Goal: Transaction & Acquisition: Purchase product/service

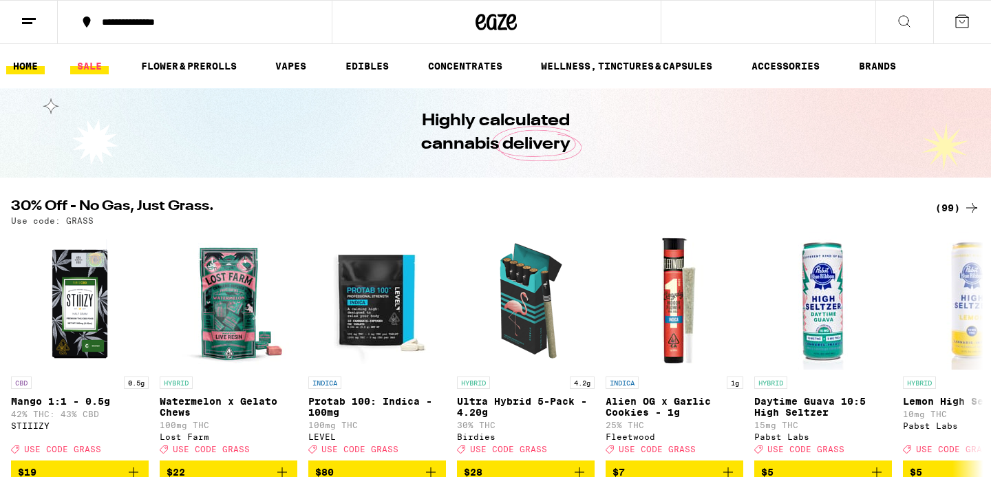
click at [98, 62] on link "SALE" at bounding box center [89, 66] width 39 height 17
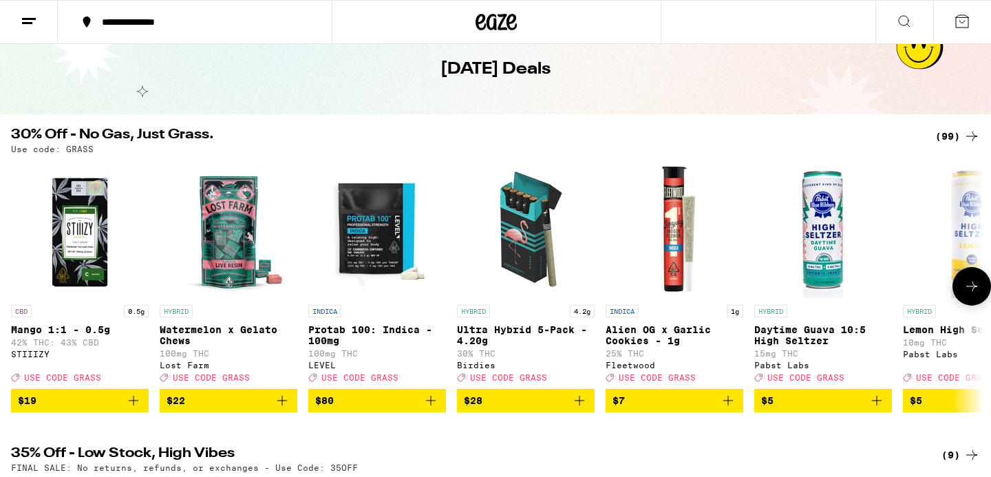
scroll to position [63, 0]
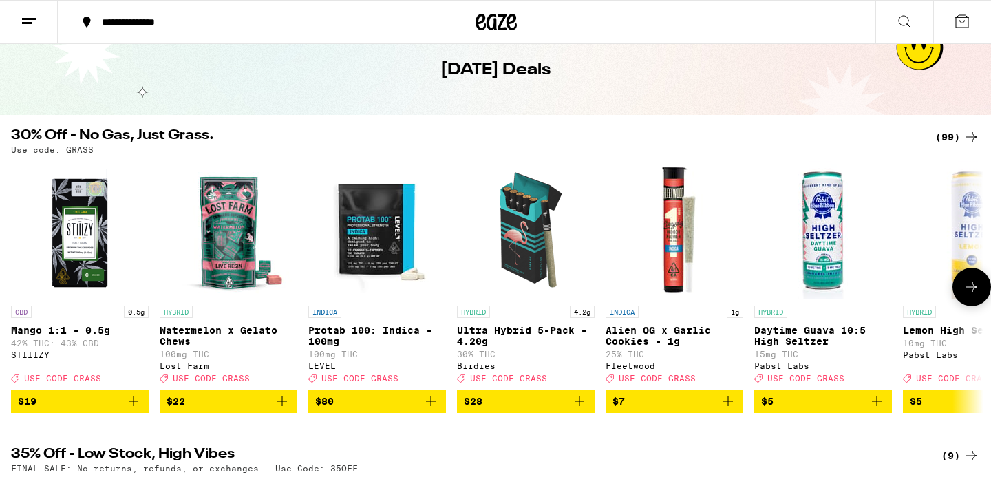
click at [970, 288] on icon at bounding box center [972, 287] width 17 height 17
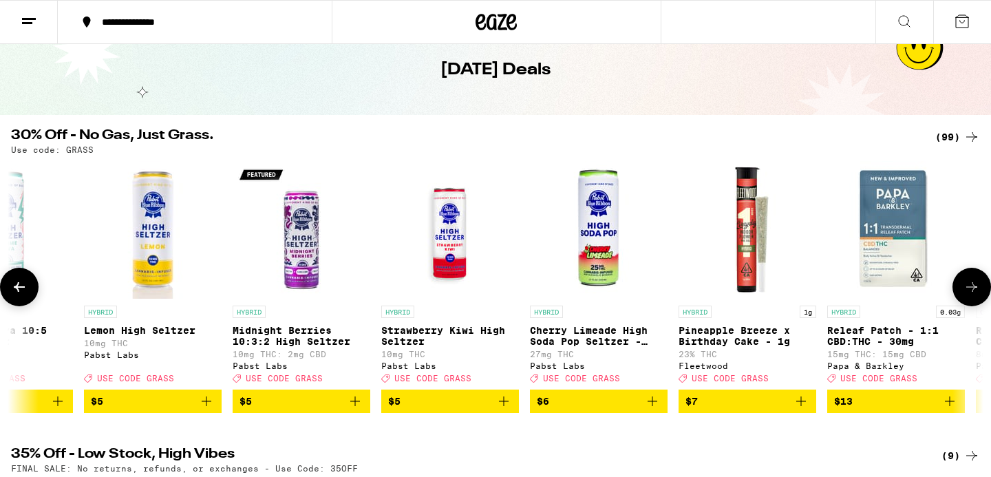
click at [970, 289] on icon at bounding box center [972, 287] width 17 height 17
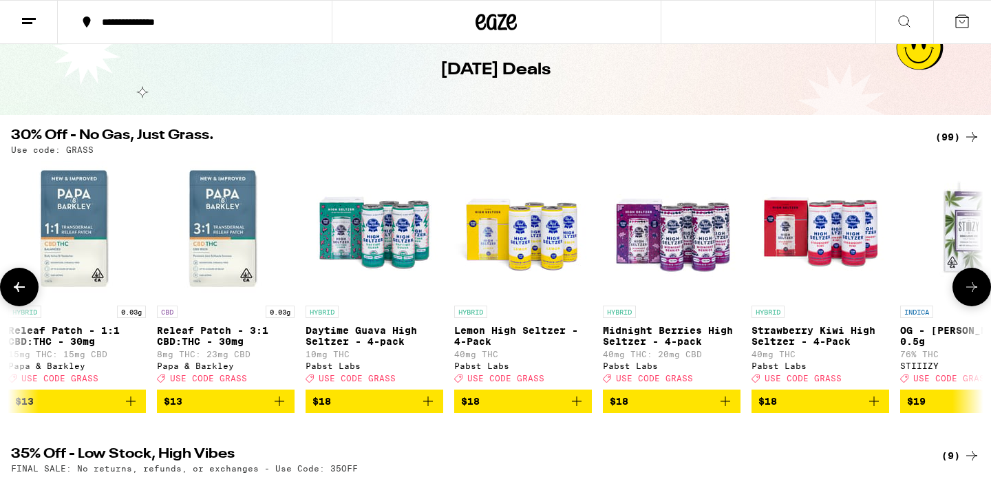
click at [970, 289] on icon at bounding box center [972, 287] width 17 height 17
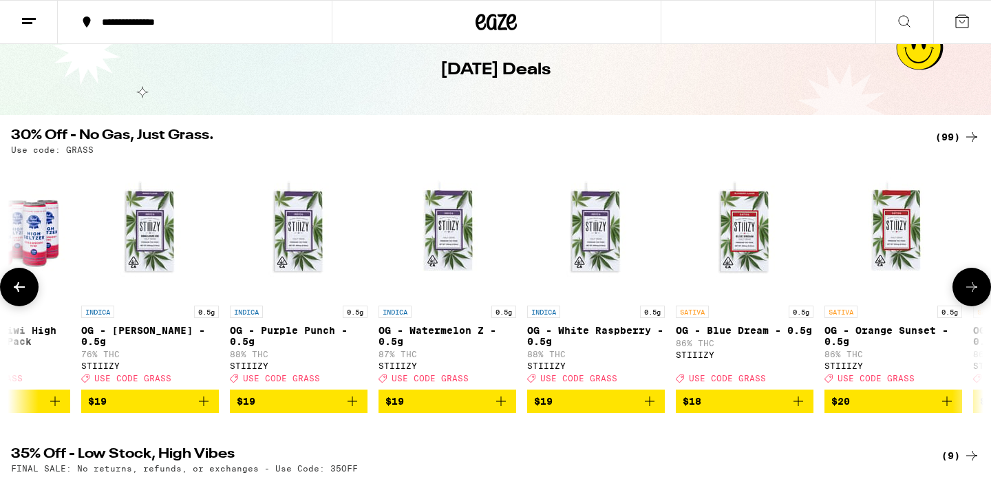
click at [970, 291] on icon at bounding box center [972, 287] width 17 height 17
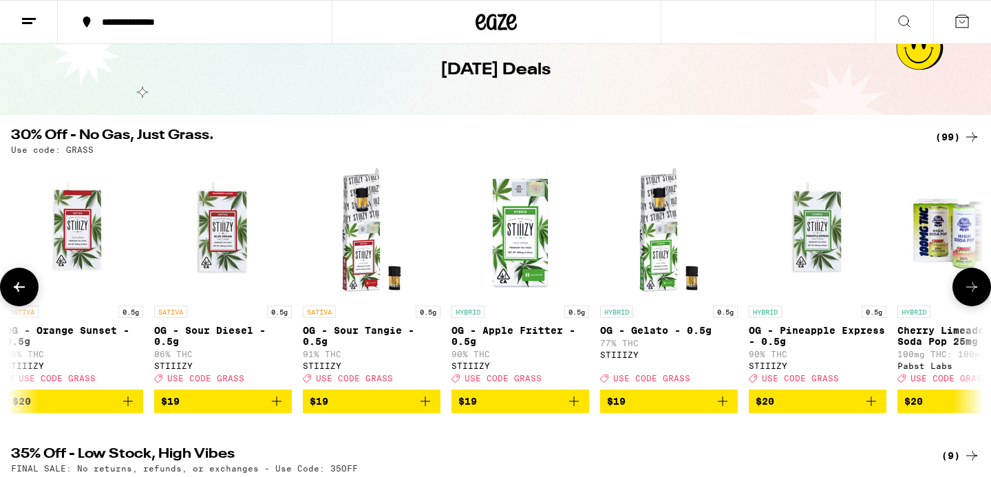
click at [971, 292] on icon at bounding box center [972, 287] width 11 height 10
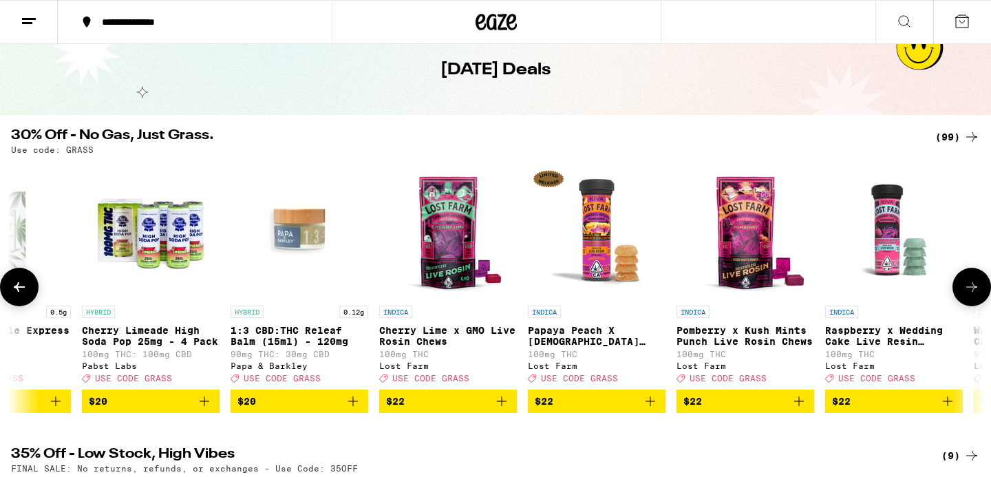
scroll to position [0, 4096]
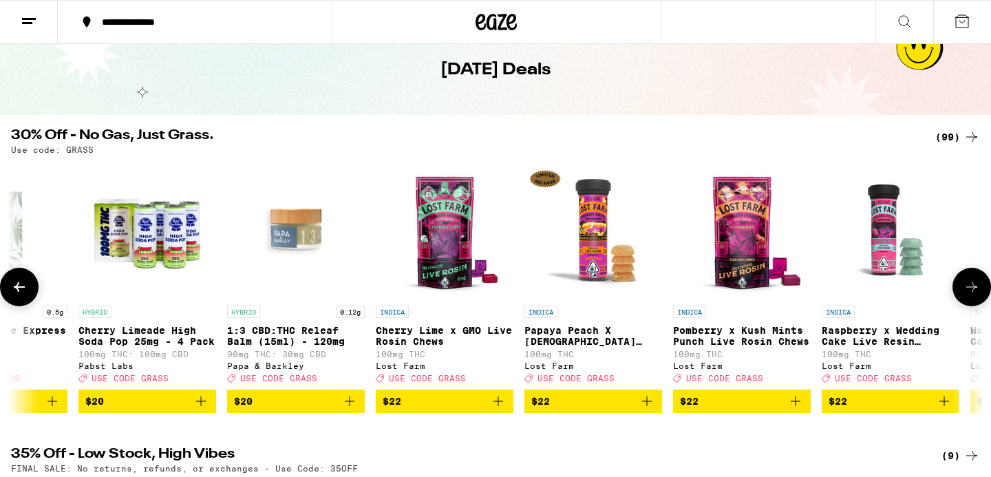
click at [971, 293] on icon at bounding box center [972, 287] width 17 height 17
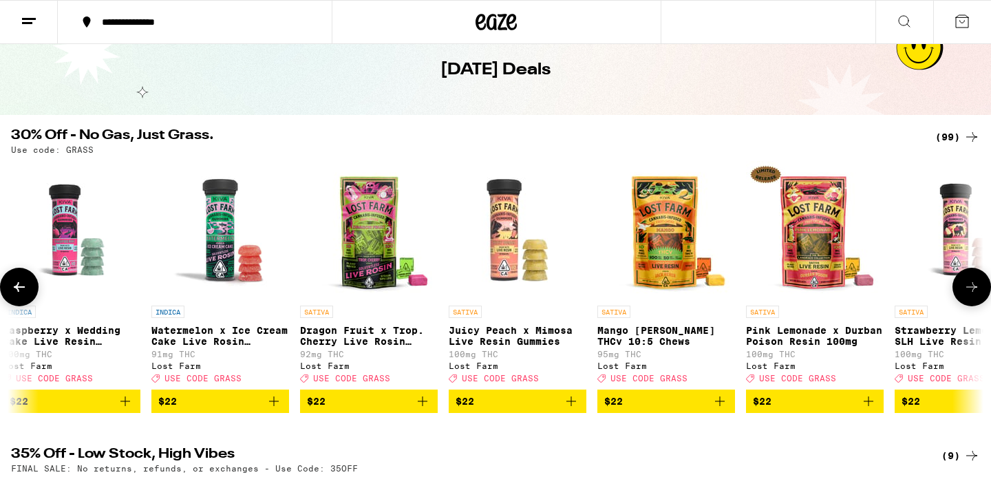
click at [971, 294] on icon at bounding box center [972, 287] width 17 height 17
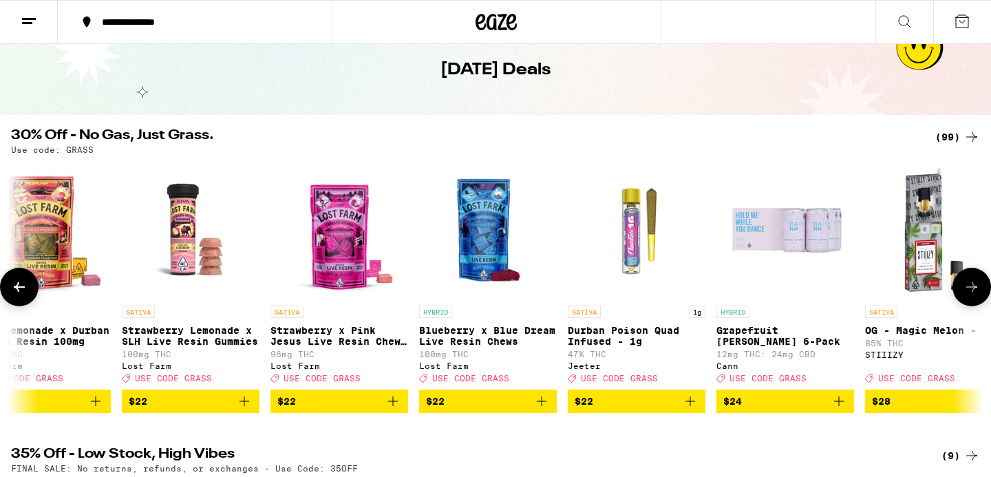
scroll to position [0, 5734]
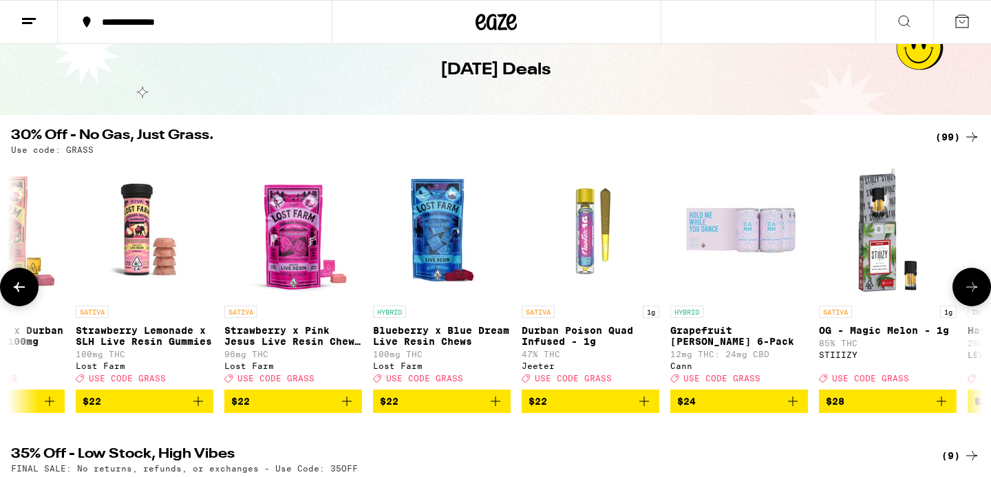
click at [971, 294] on icon at bounding box center [972, 287] width 17 height 17
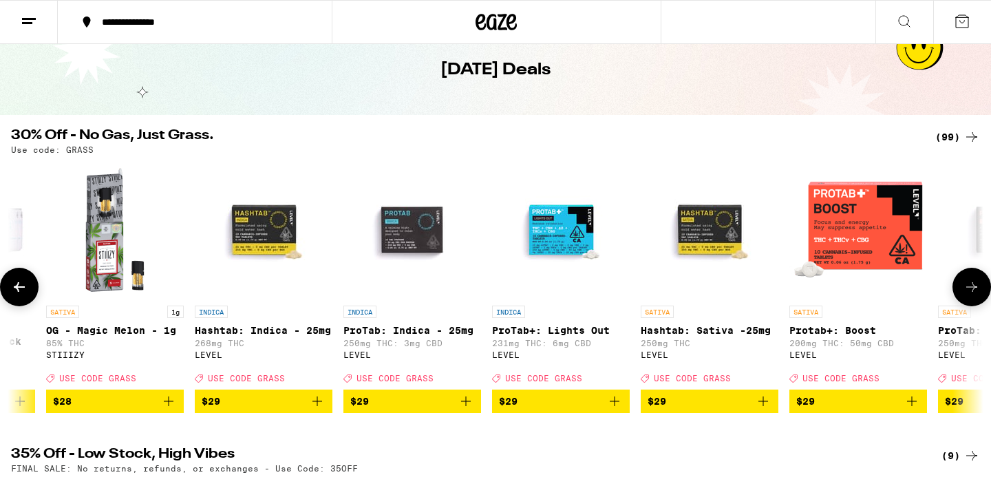
scroll to position [0, 6554]
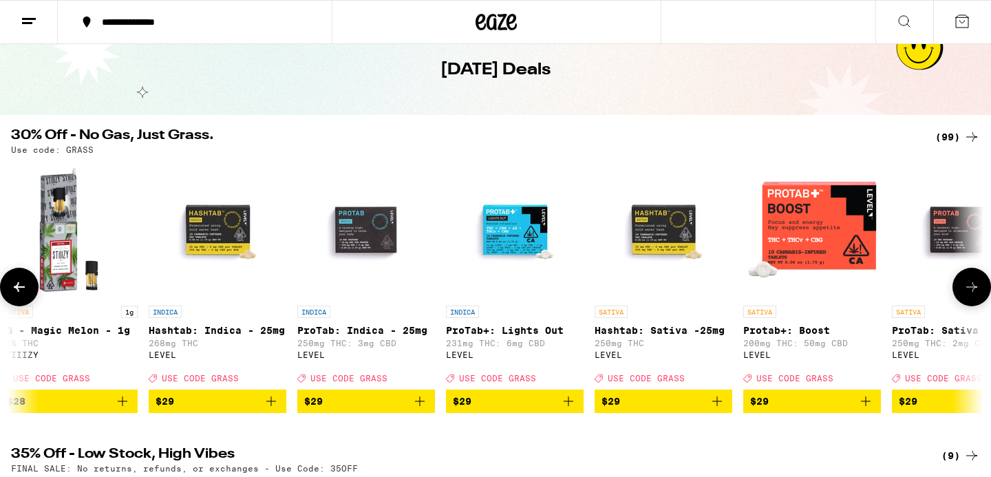
click at [971, 291] on icon at bounding box center [972, 287] width 17 height 17
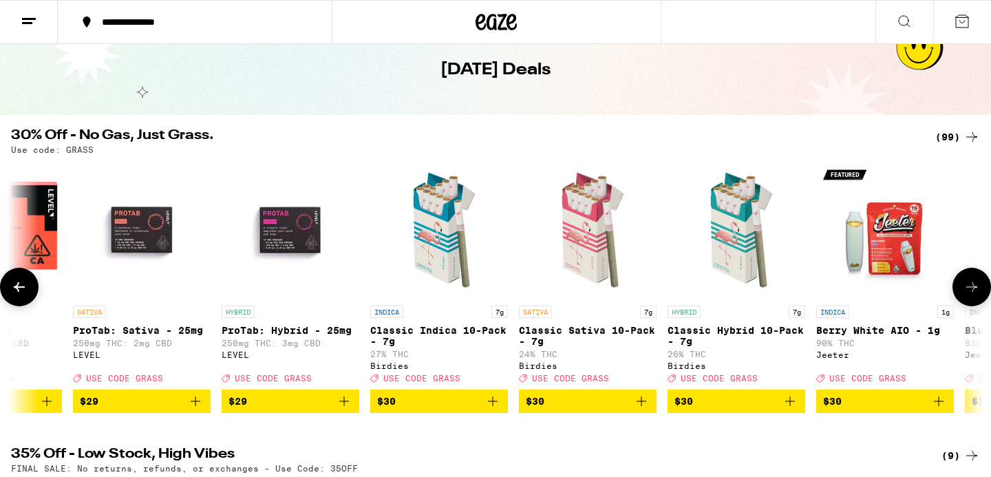
click at [971, 291] on icon at bounding box center [972, 287] width 17 height 17
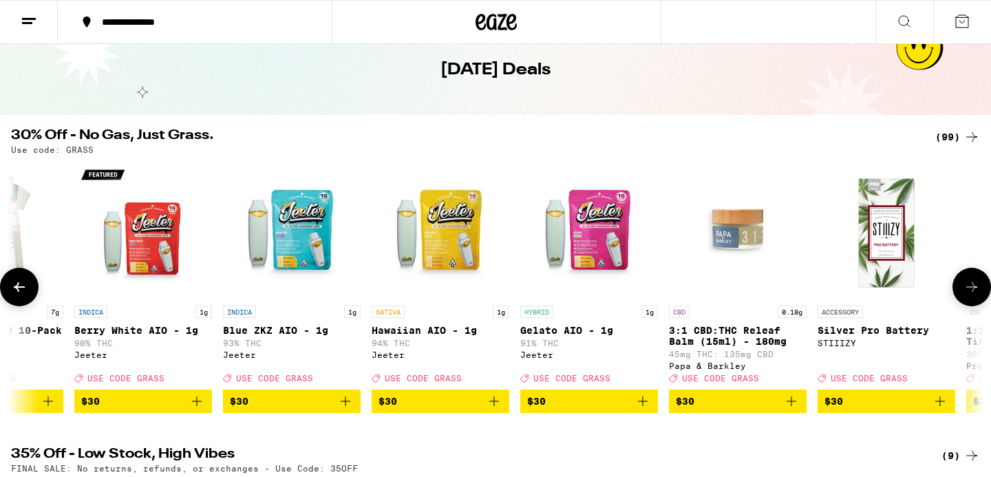
scroll to position [0, 8192]
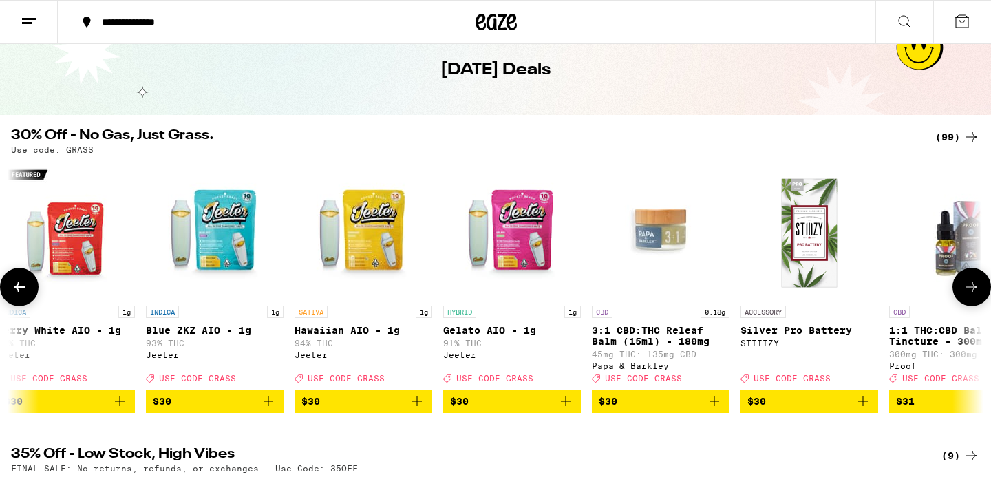
click at [973, 286] on icon at bounding box center [972, 287] width 17 height 17
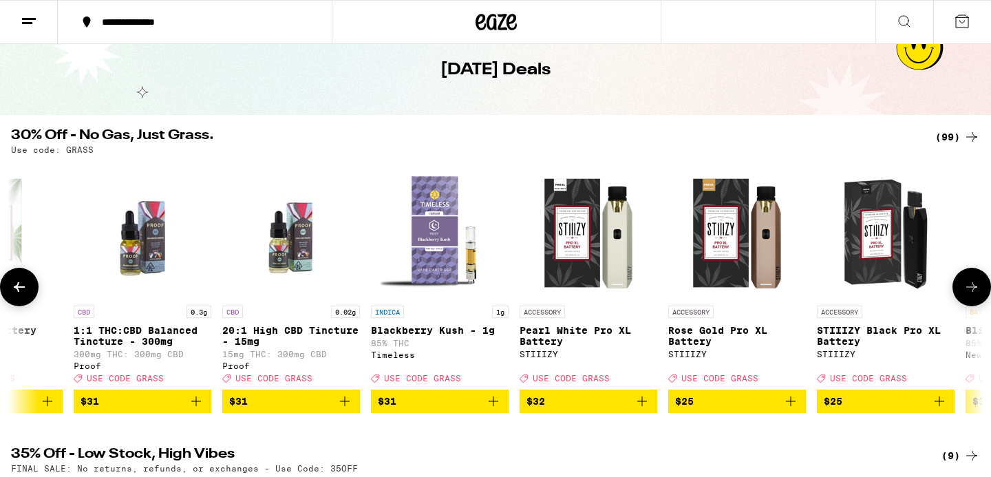
scroll to position [0, 9011]
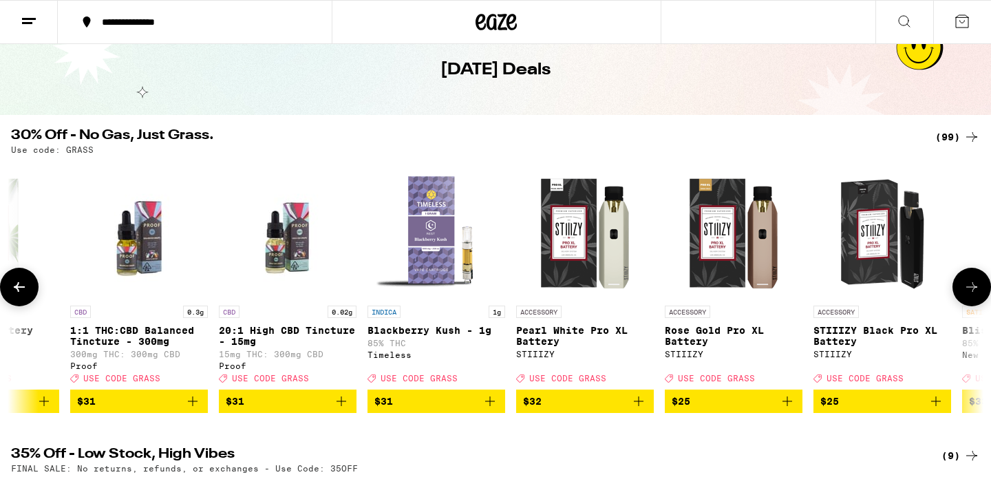
click at [973, 286] on icon at bounding box center [972, 287] width 17 height 17
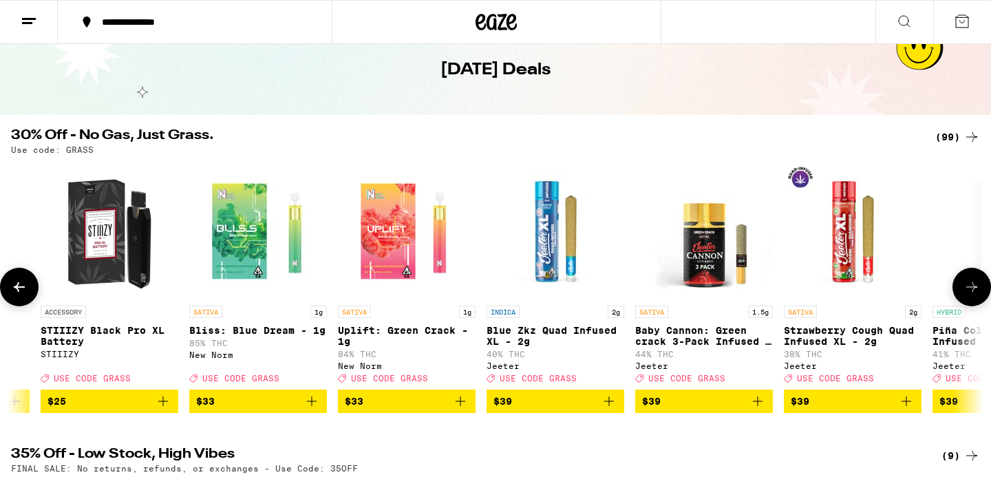
scroll to position [0, 9830]
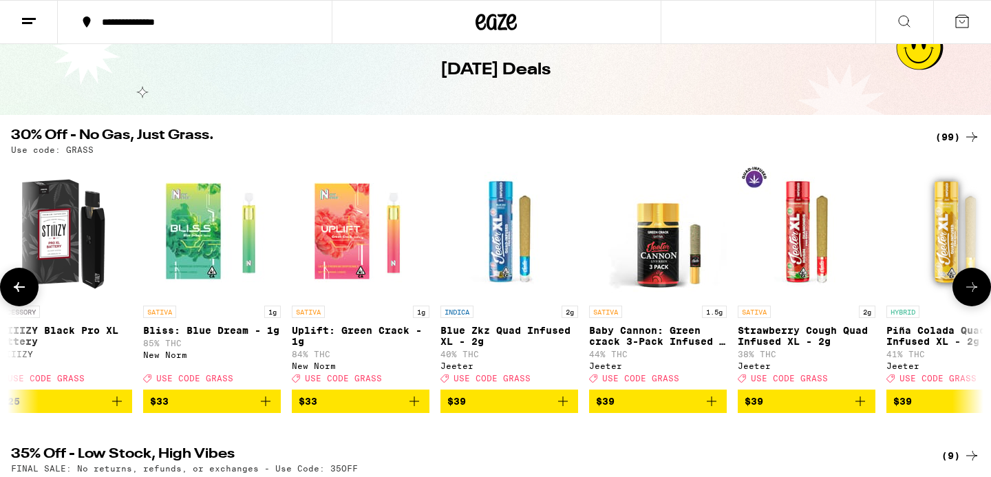
click at [973, 286] on icon at bounding box center [972, 287] width 17 height 17
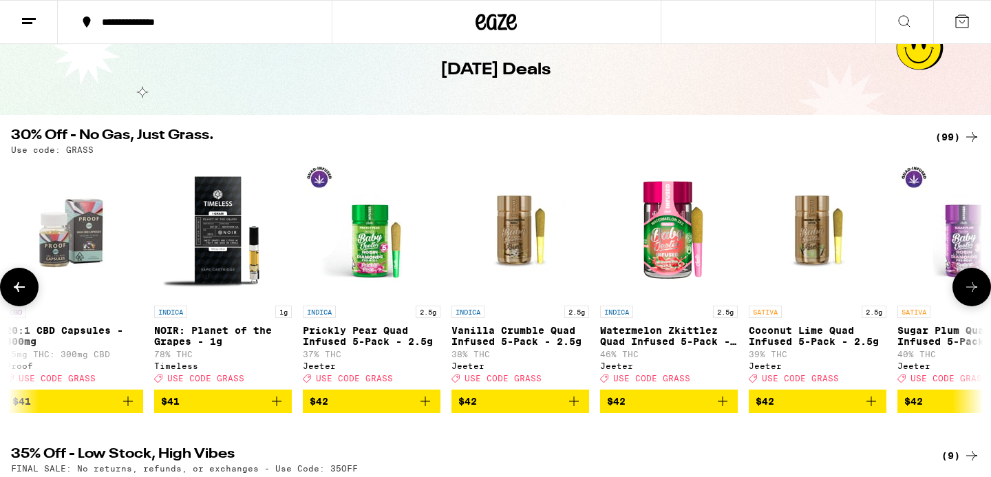
scroll to position [0, 11015]
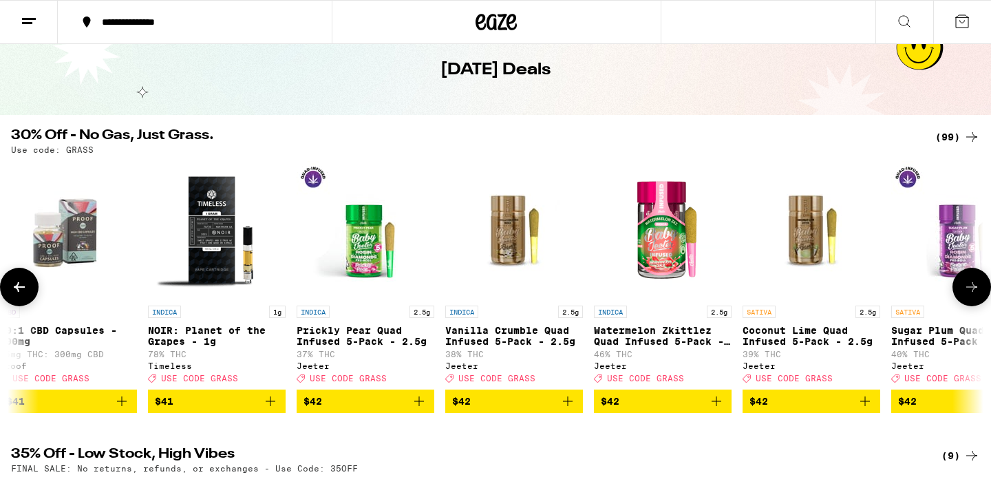
click at [519, 403] on span "$42" at bounding box center [514, 401] width 124 height 17
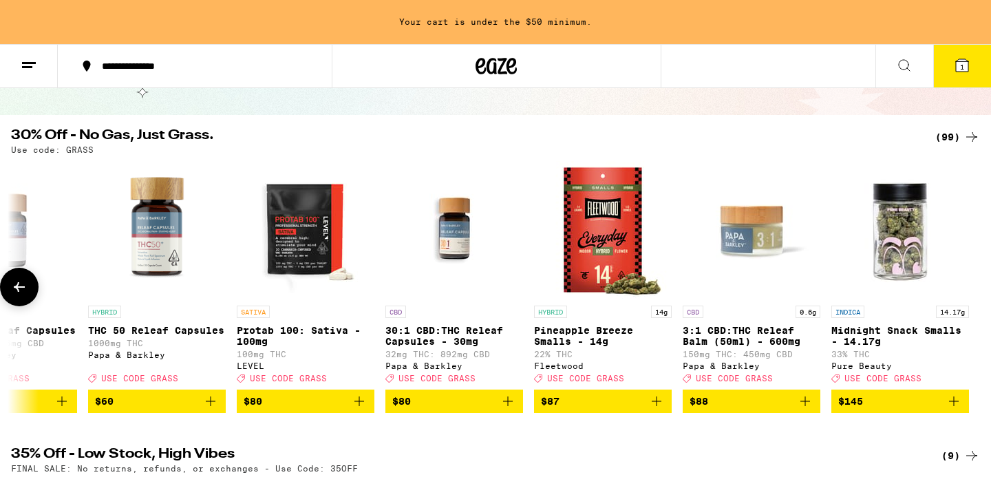
scroll to position [0, 13752]
click at [537, 97] on div "[DATE] Deals" at bounding box center [495, 69] width 529 height 89
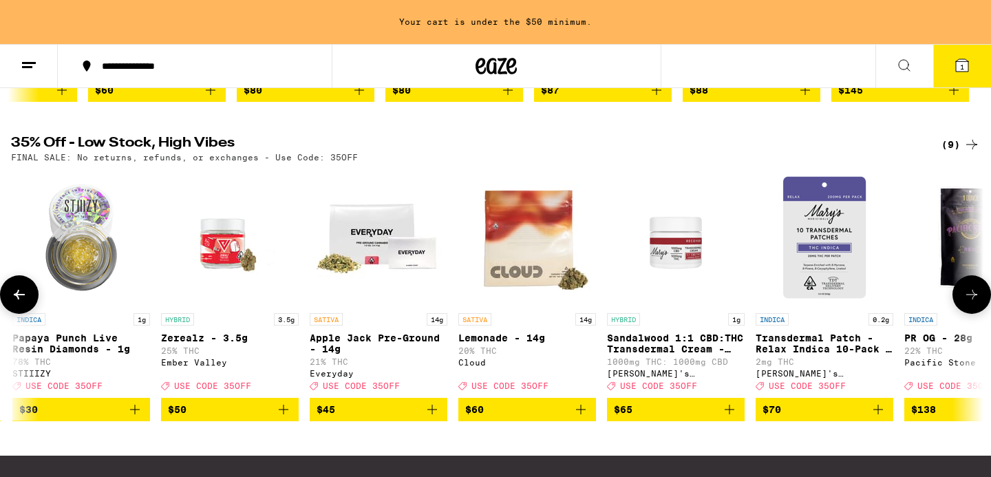
scroll to position [0, 369]
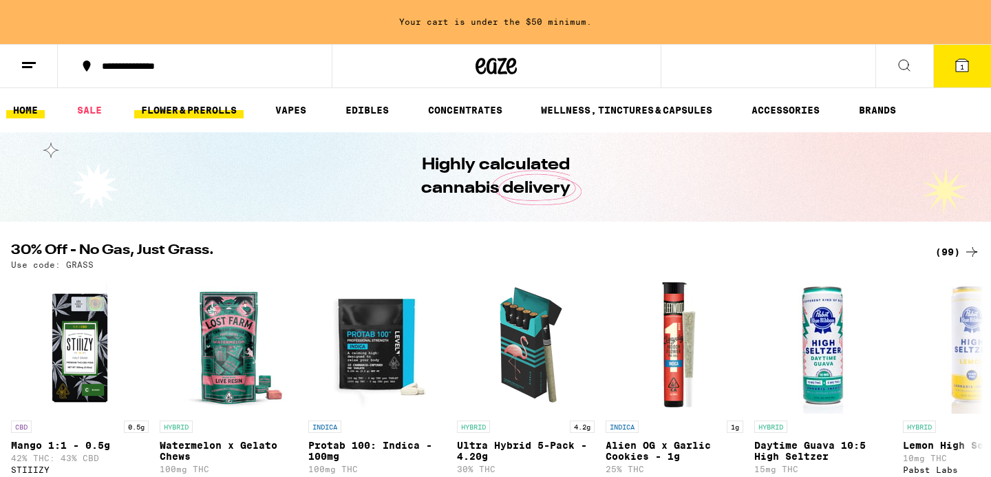
click at [192, 109] on link "FLOWER & PREROLLS" at bounding box center [188, 110] width 109 height 17
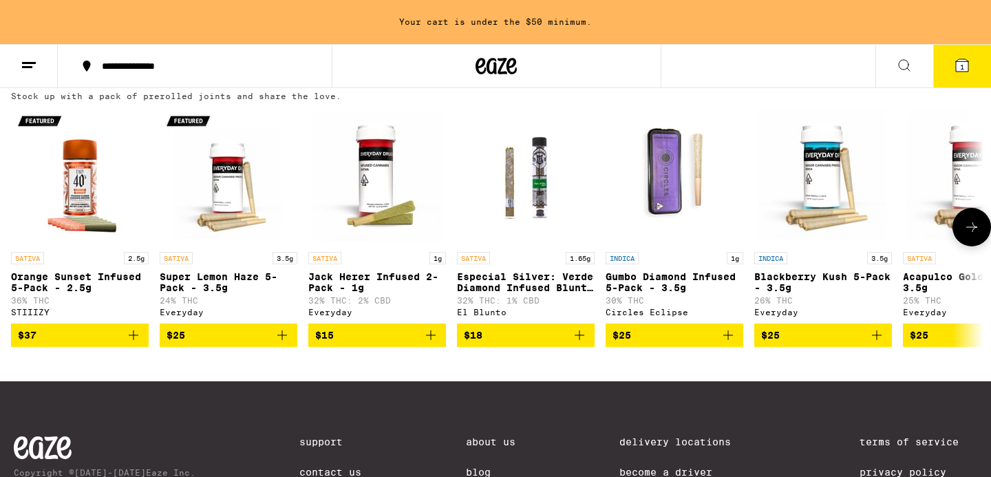
scroll to position [1065, 0]
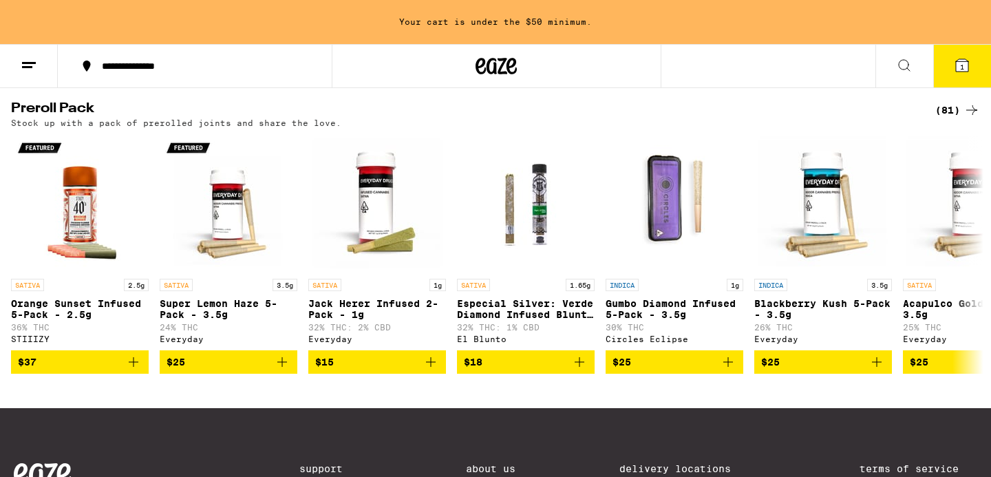
click at [954, 118] on div "(81)" at bounding box center [958, 110] width 45 height 17
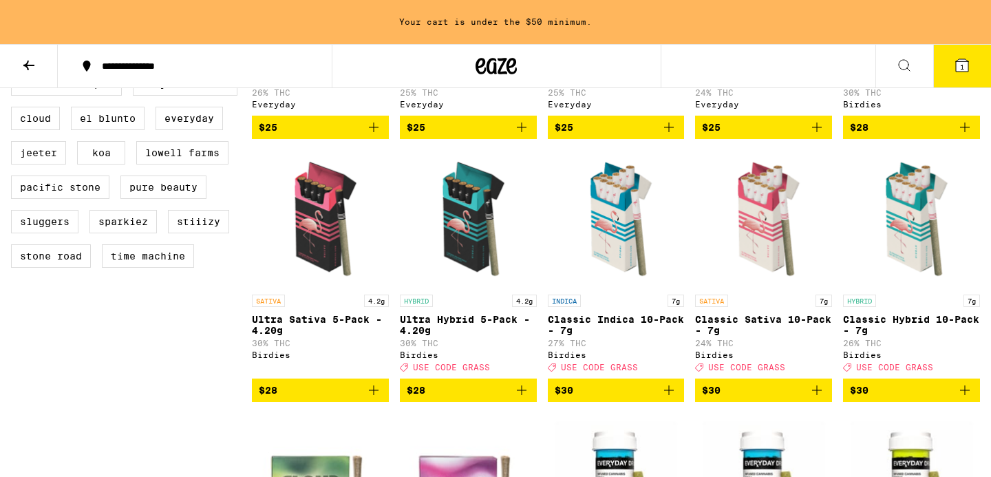
scroll to position [596, 0]
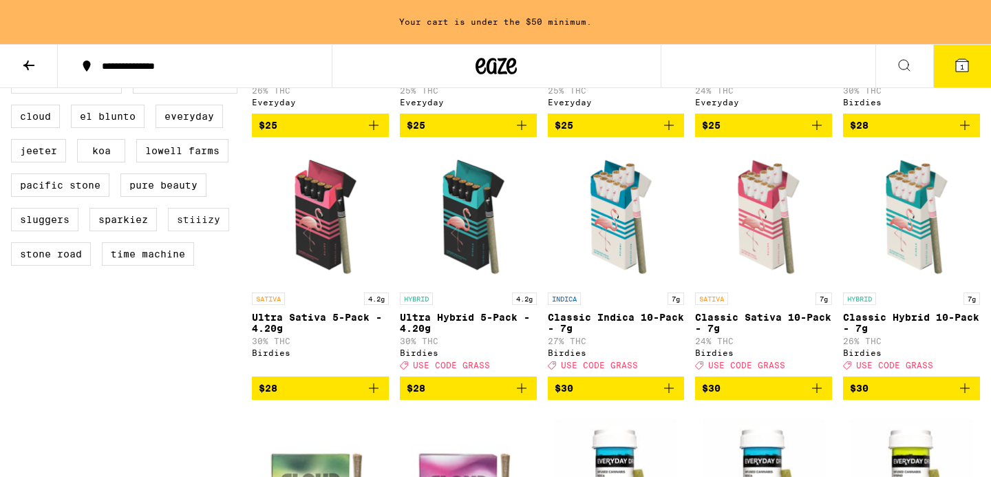
click at [209, 231] on label "STIIIZY" at bounding box center [198, 219] width 61 height 23
click at [14, 39] on input "STIIIZY" at bounding box center [14, 38] width 1 height 1
checkbox input "true"
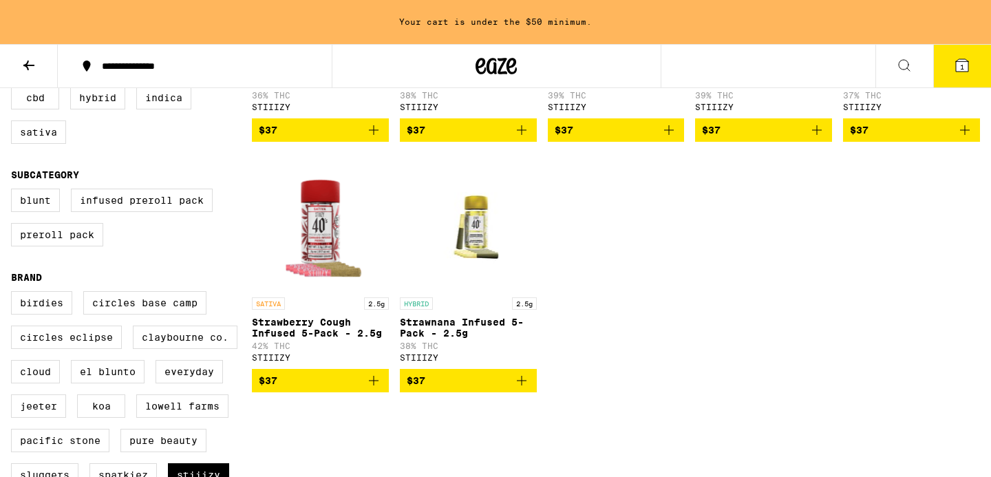
scroll to position [346, 0]
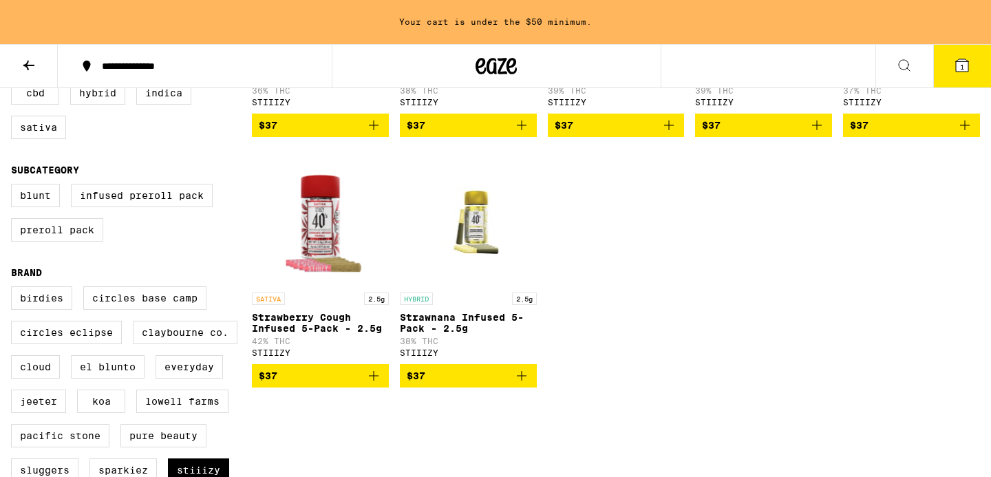
click at [338, 383] on span "$37" at bounding box center [320, 376] width 123 height 17
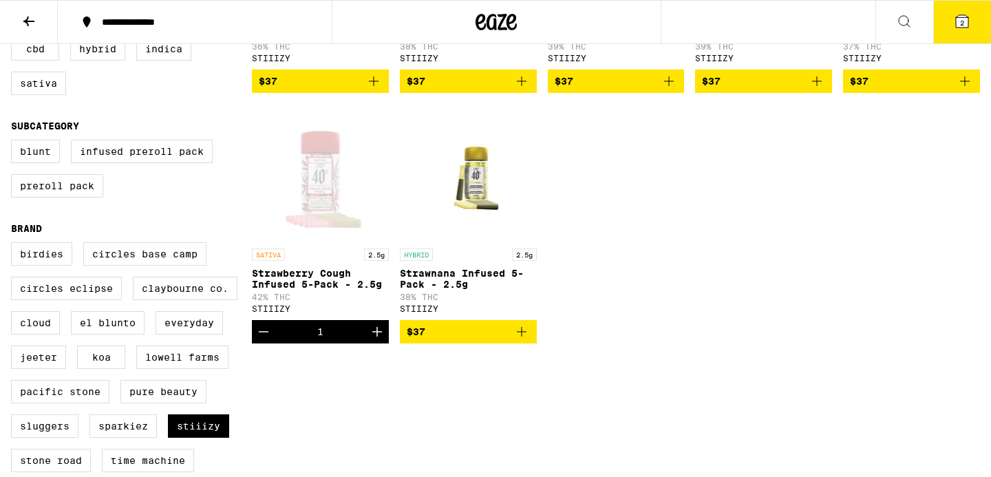
scroll to position [302, 0]
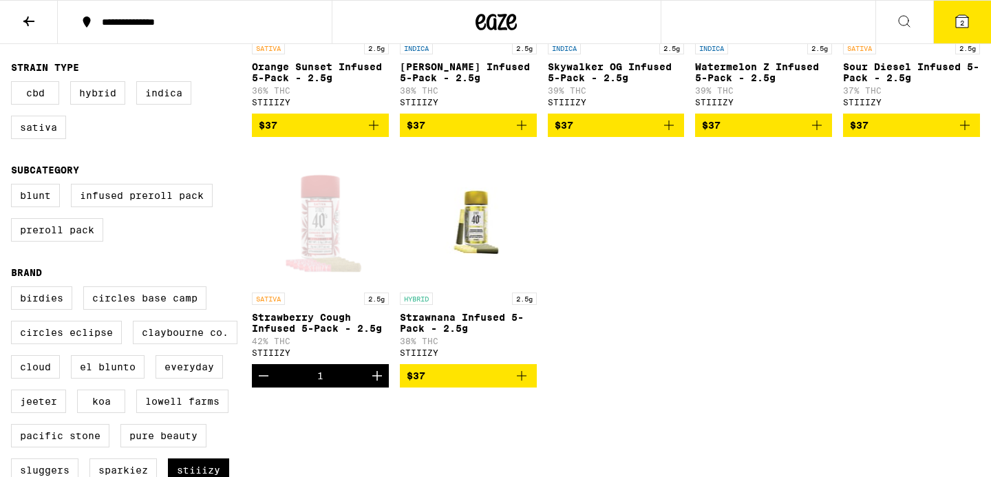
click at [335, 132] on span "$37" at bounding box center [320, 125] width 123 height 17
click at [449, 383] on span "$37" at bounding box center [468, 376] width 123 height 17
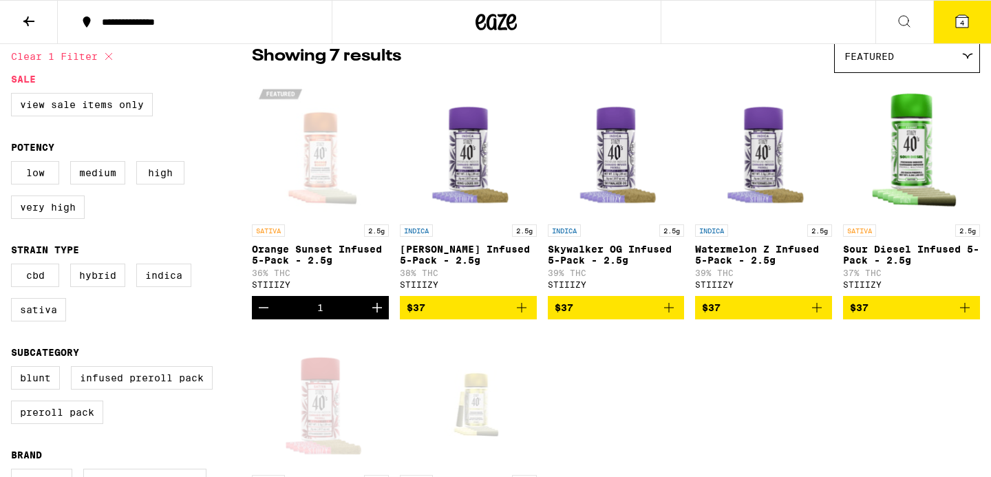
scroll to position [118, 0]
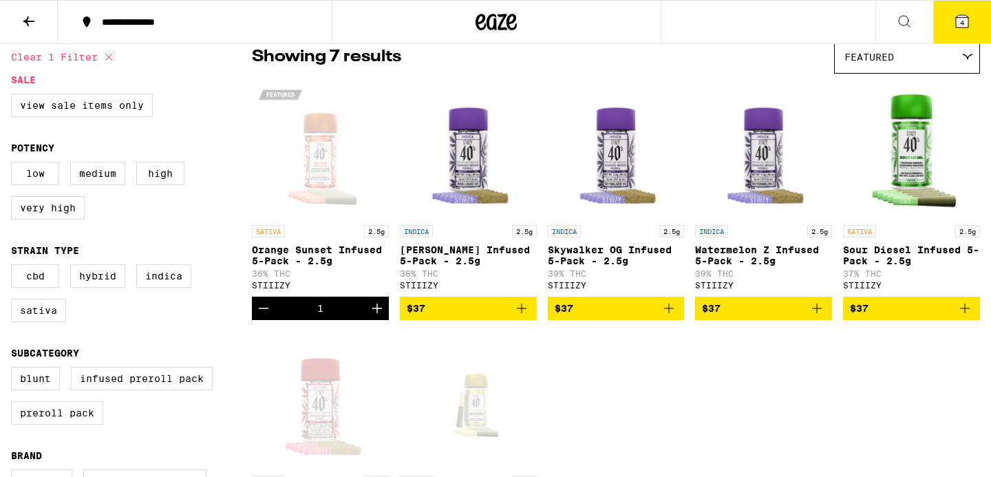
click at [750, 308] on span "$37" at bounding box center [763, 308] width 123 height 17
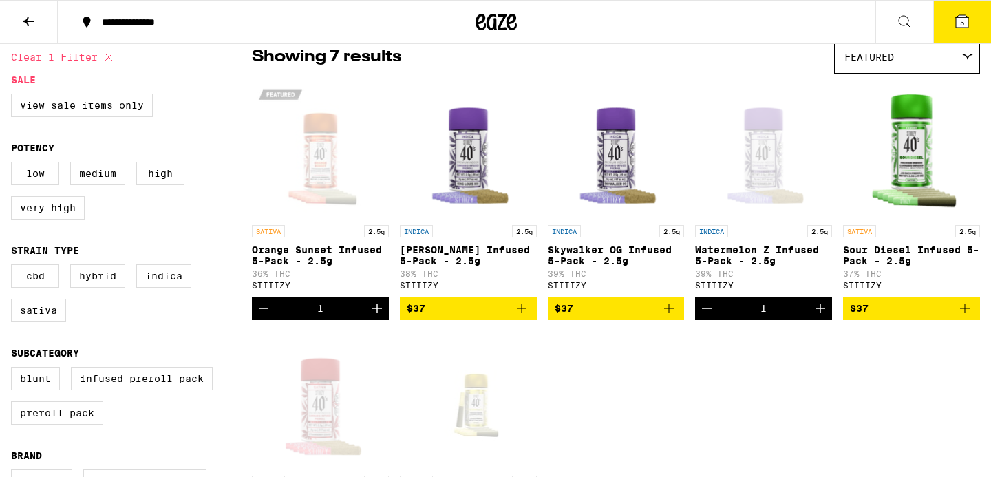
scroll to position [0, 0]
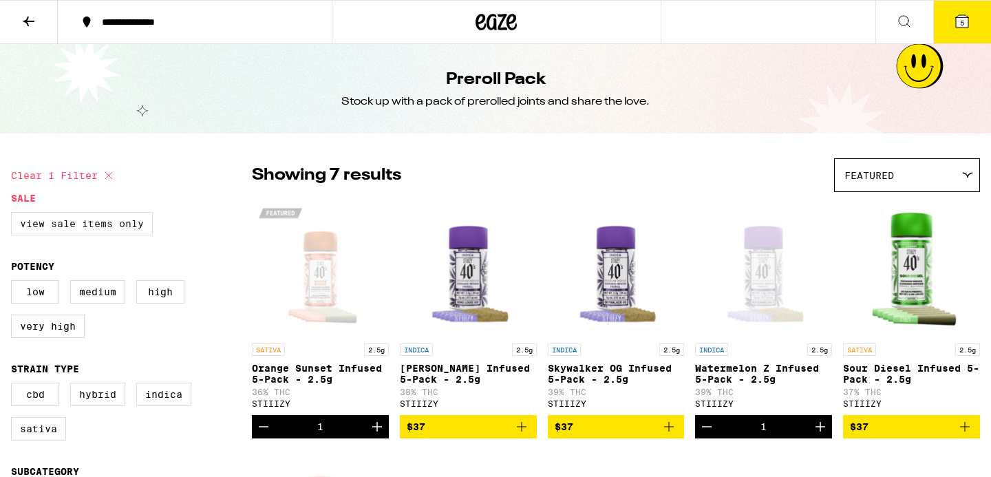
click at [112, 217] on label "View Sale Items Only" at bounding box center [82, 223] width 142 height 23
click at [14, 215] on input "View Sale Items Only" at bounding box center [14, 214] width 1 height 1
checkbox input "true"
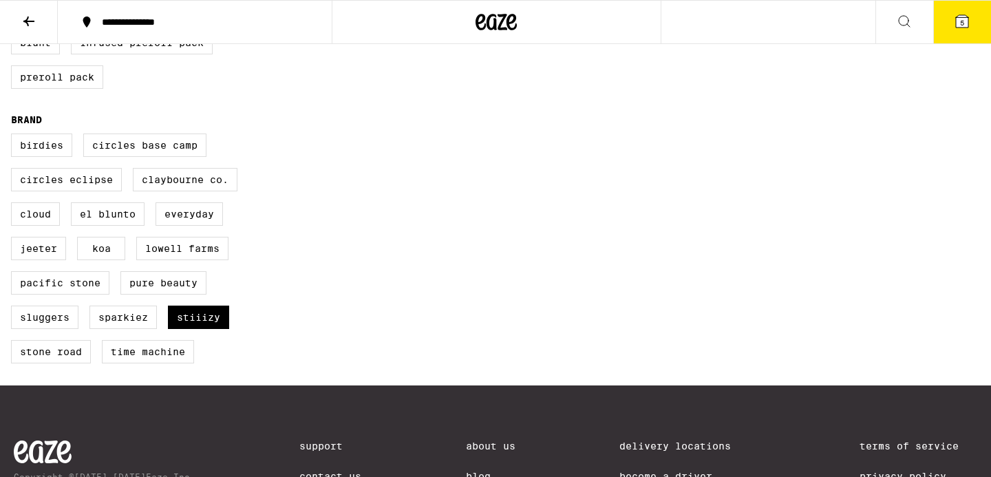
scroll to position [456, 0]
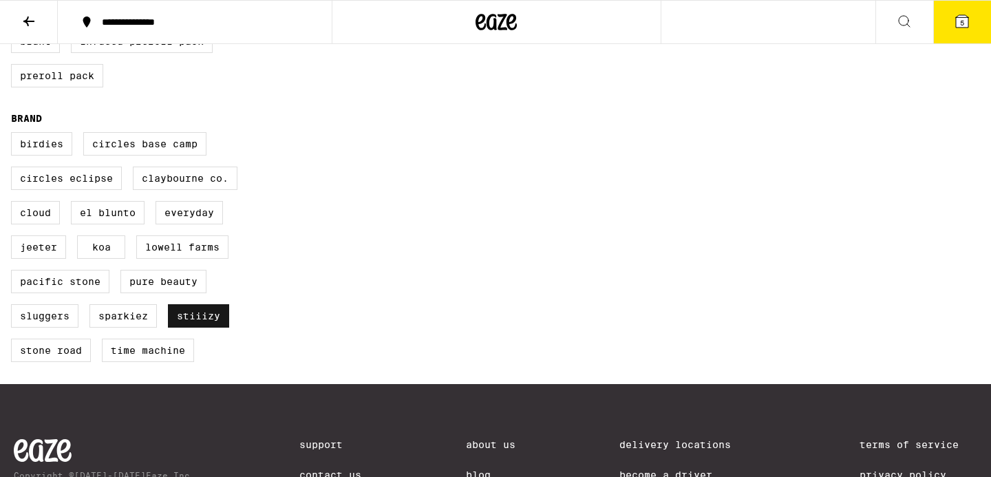
click at [189, 328] on label "STIIIZY" at bounding box center [198, 315] width 61 height 23
click at [14, 135] on input "STIIIZY" at bounding box center [14, 134] width 1 height 1
checkbox input "false"
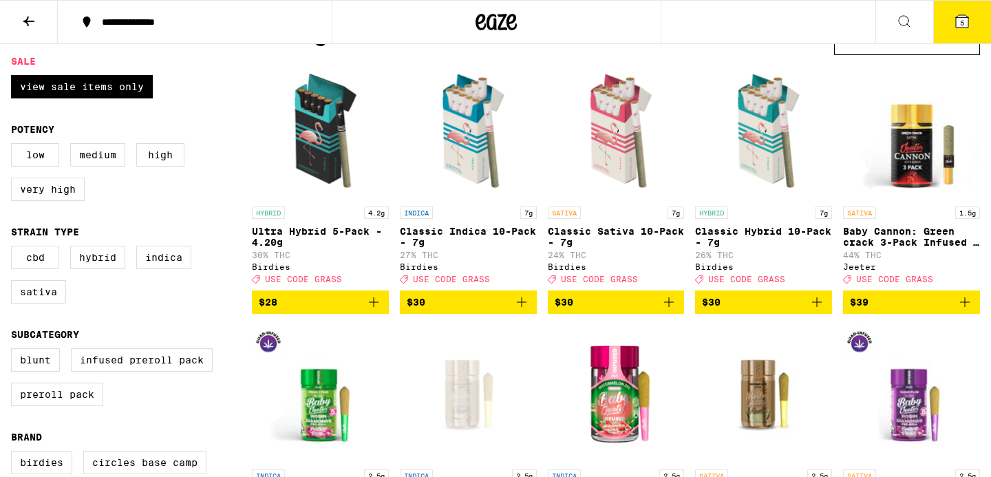
scroll to position [139, 0]
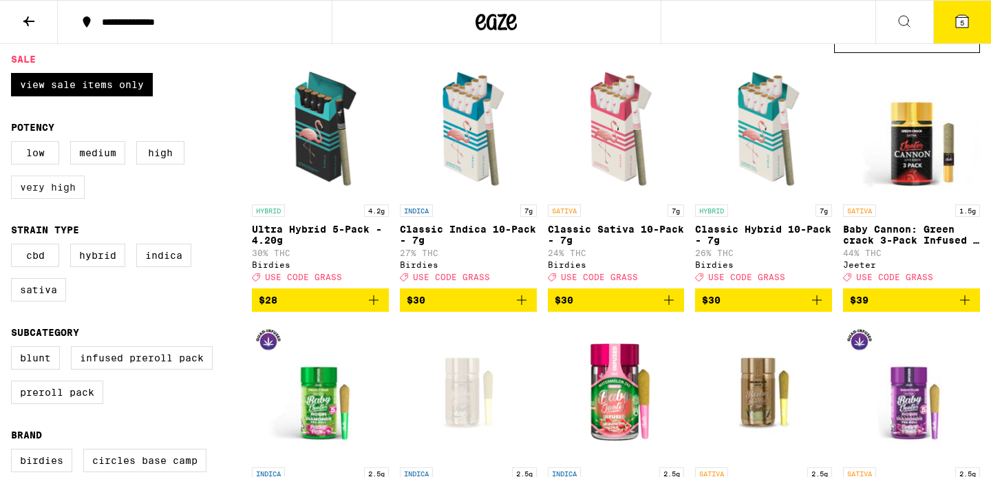
click at [66, 196] on label "Very High" at bounding box center [48, 187] width 74 height 23
click at [14, 144] on input "Very High" at bounding box center [14, 143] width 1 height 1
checkbox input "true"
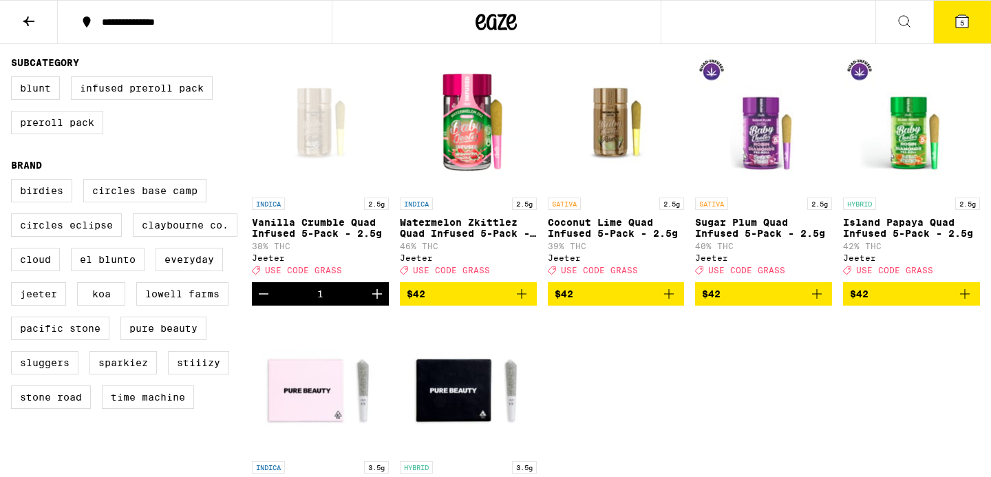
scroll to position [408, 0]
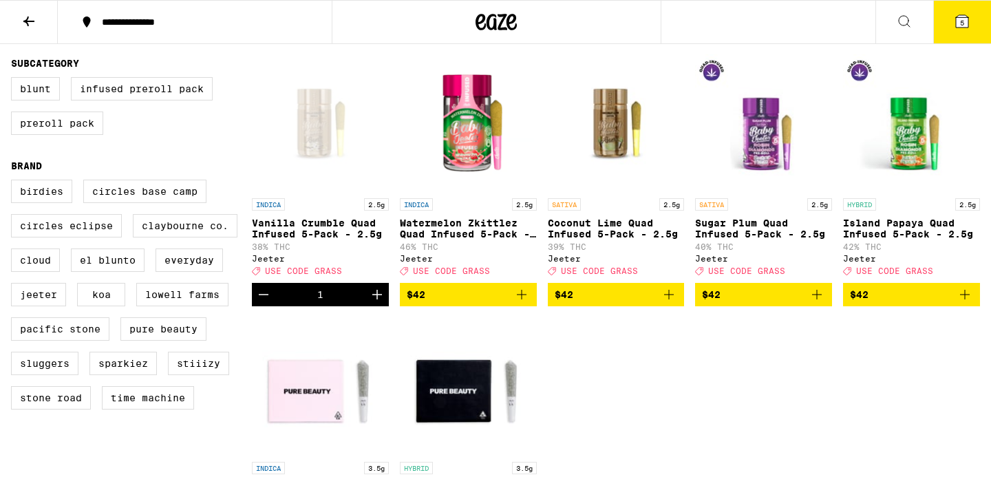
click at [441, 303] on span "$42" at bounding box center [468, 294] width 123 height 17
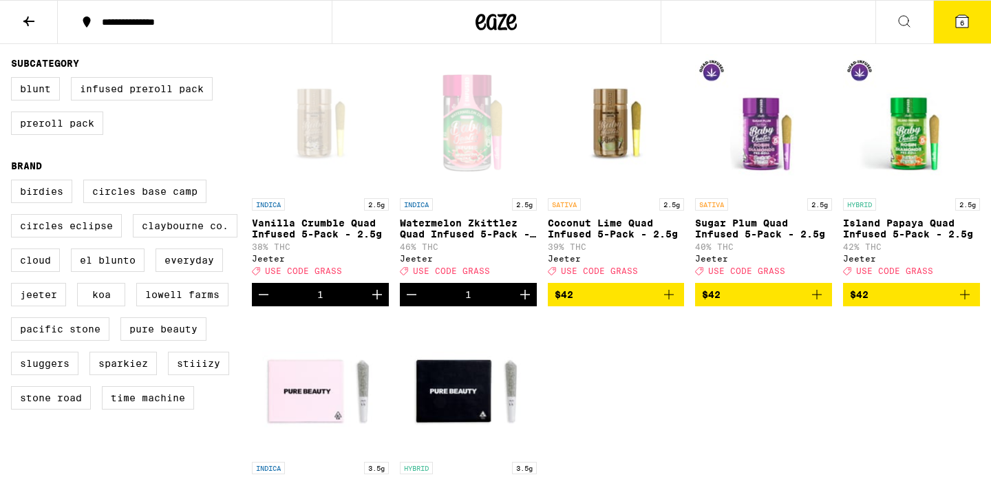
click at [953, 21] on button "6" at bounding box center [962, 22] width 58 height 43
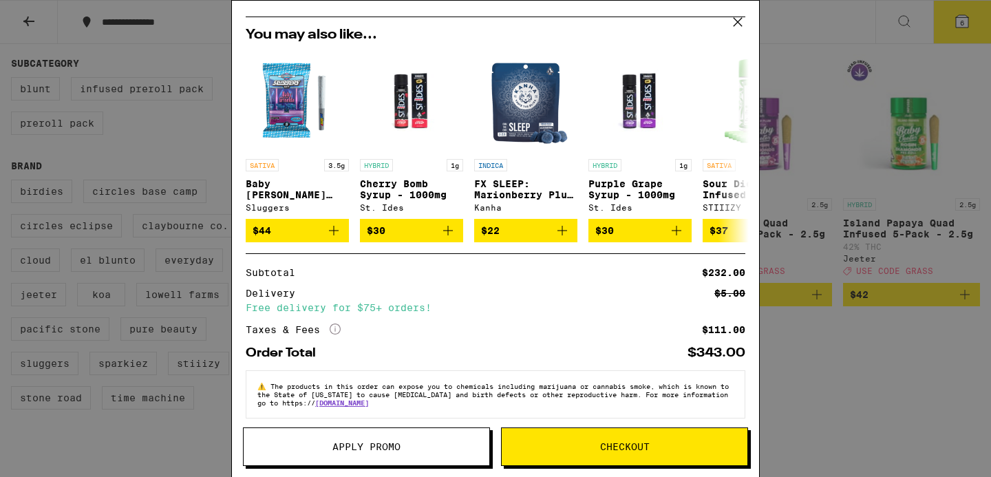
scroll to position [323, 0]
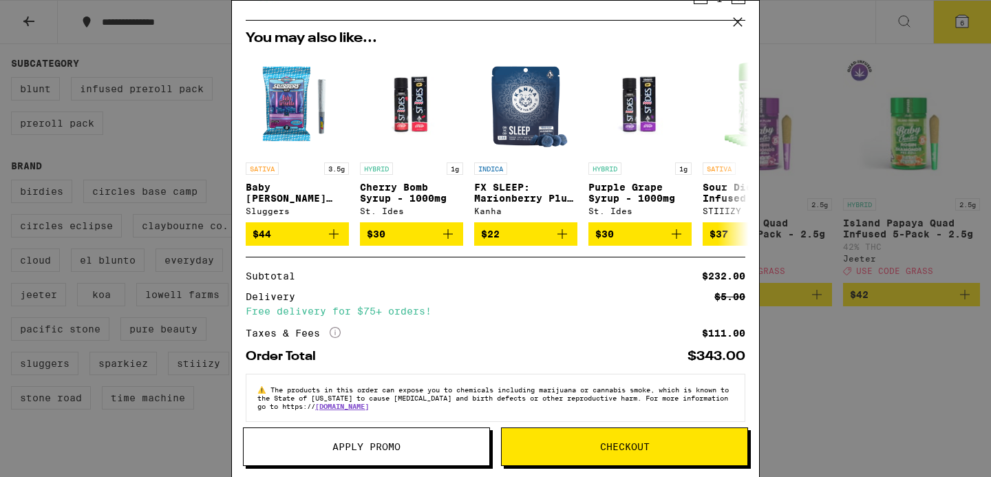
click at [413, 450] on span "Apply Promo" at bounding box center [367, 447] width 246 height 10
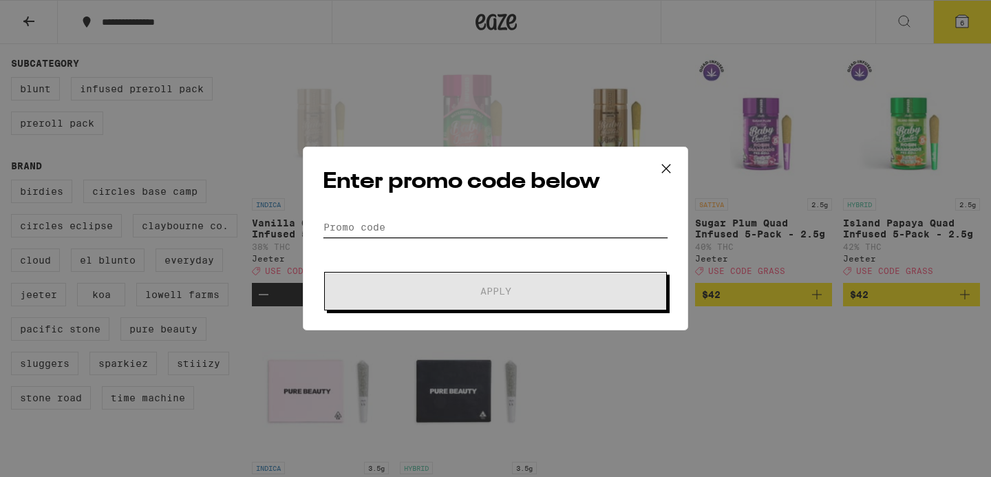
click at [434, 224] on input "Promo Code" at bounding box center [496, 227] width 346 height 21
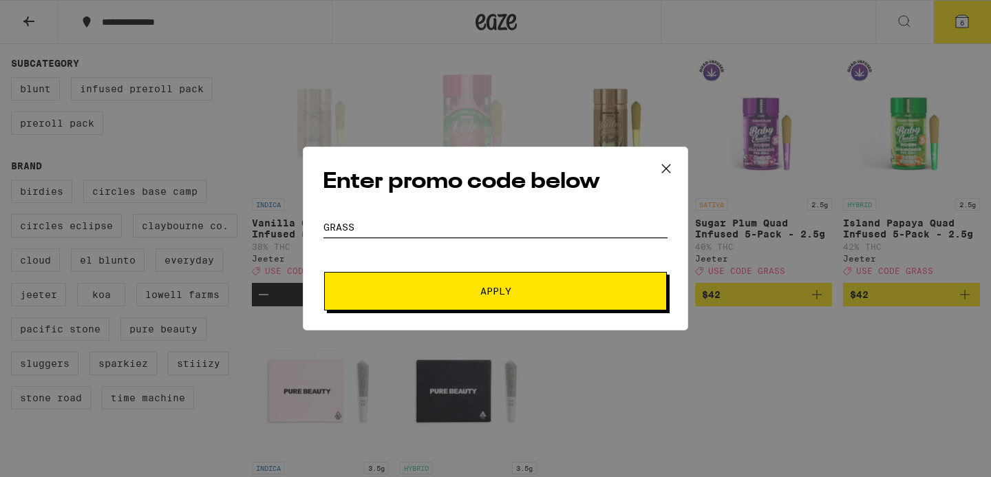
type input "grass"
click at [324, 272] on button "Apply" at bounding box center [495, 291] width 343 height 39
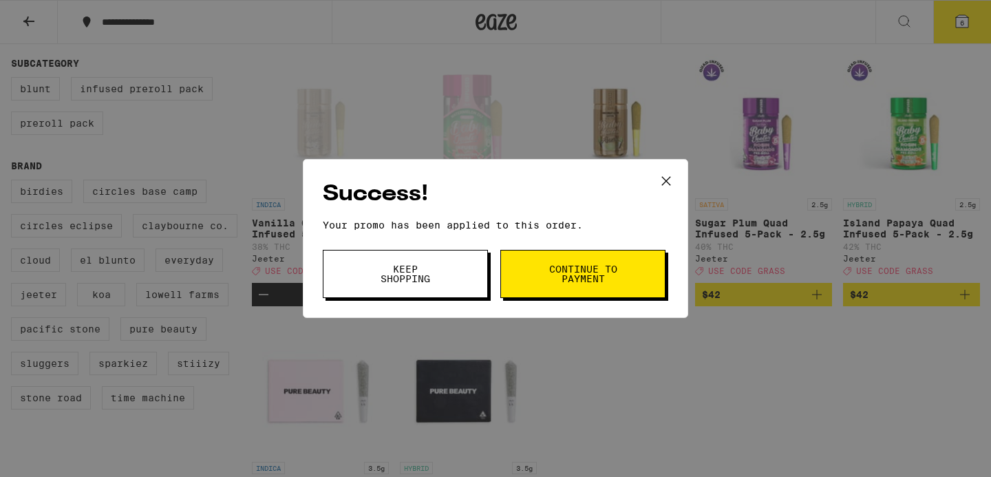
click at [550, 264] on span "Continue to payment" at bounding box center [583, 273] width 70 height 19
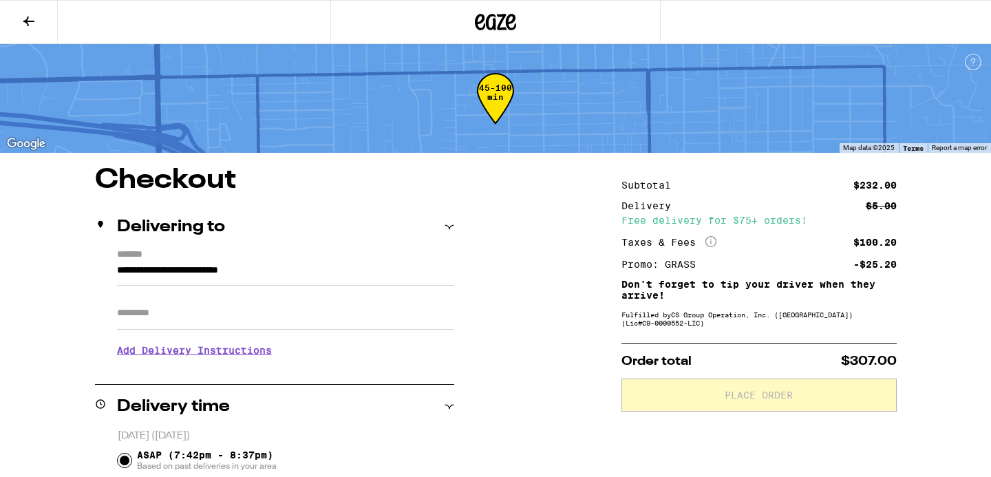
click at [19, 18] on button at bounding box center [29, 22] width 58 height 43
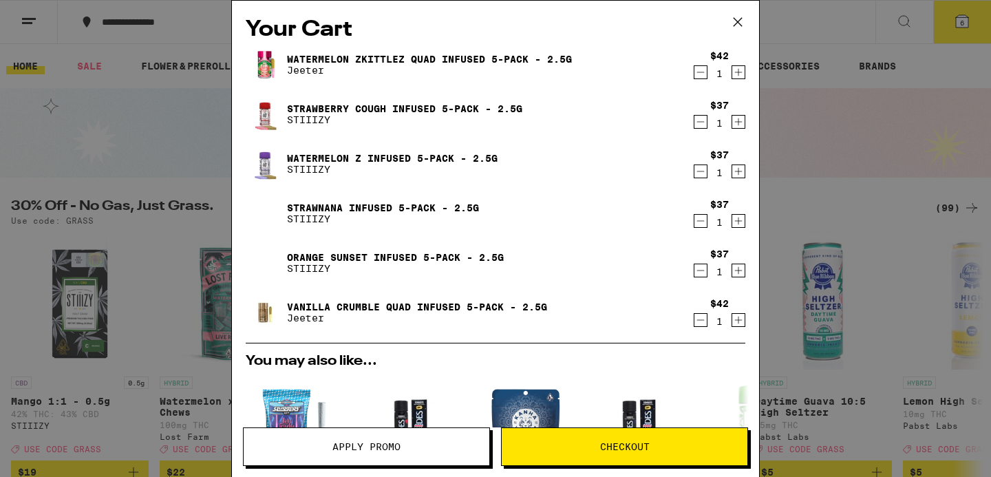
click at [736, 21] on icon at bounding box center [738, 22] width 8 height 8
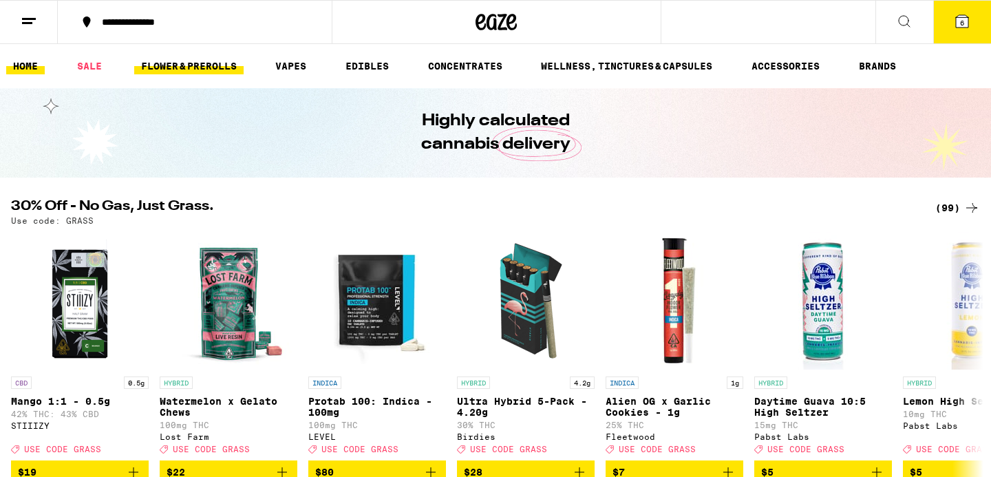
click at [220, 69] on link "FLOWER & PREROLLS" at bounding box center [188, 66] width 109 height 17
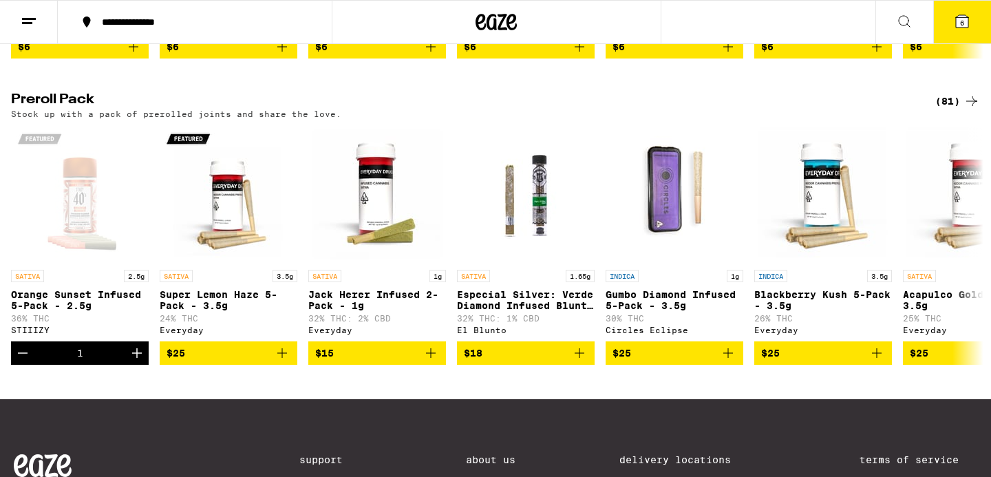
scroll to position [1031, 0]
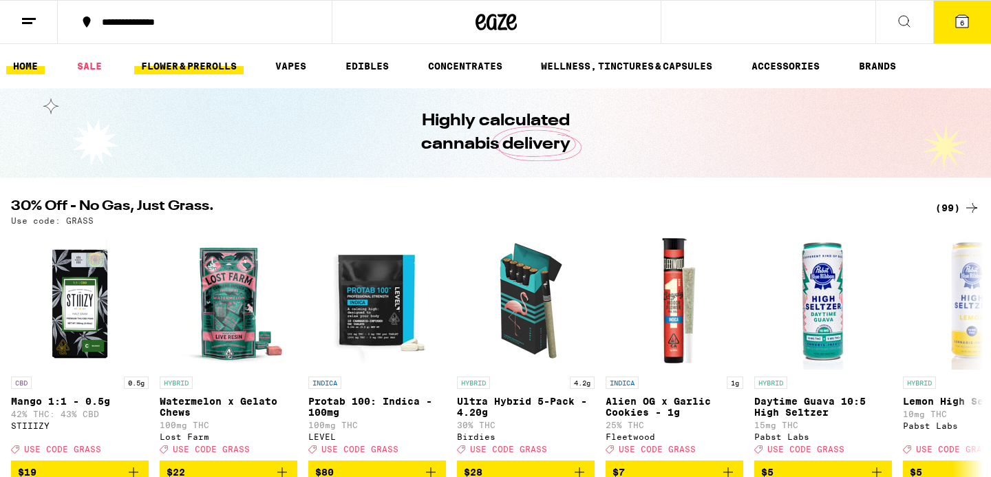
click at [218, 72] on link "FLOWER & PREROLLS" at bounding box center [188, 66] width 109 height 17
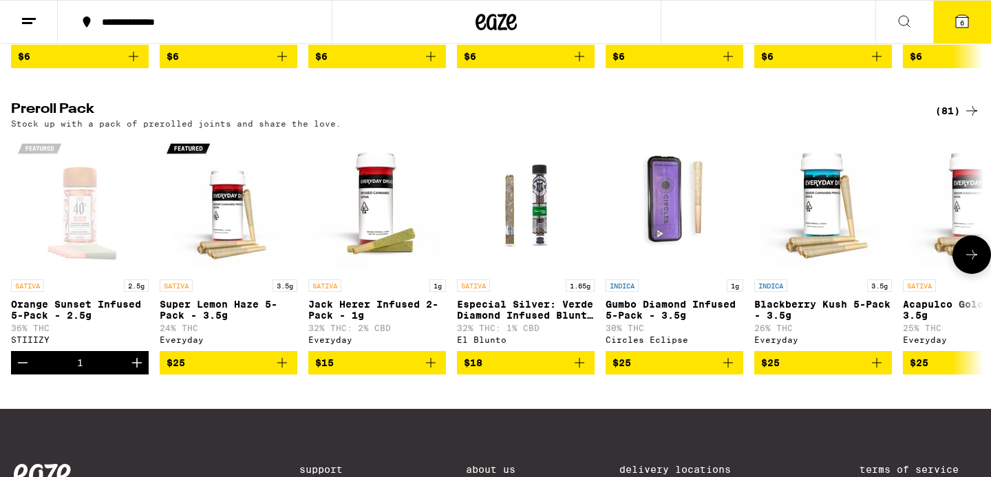
scroll to position [949, 0]
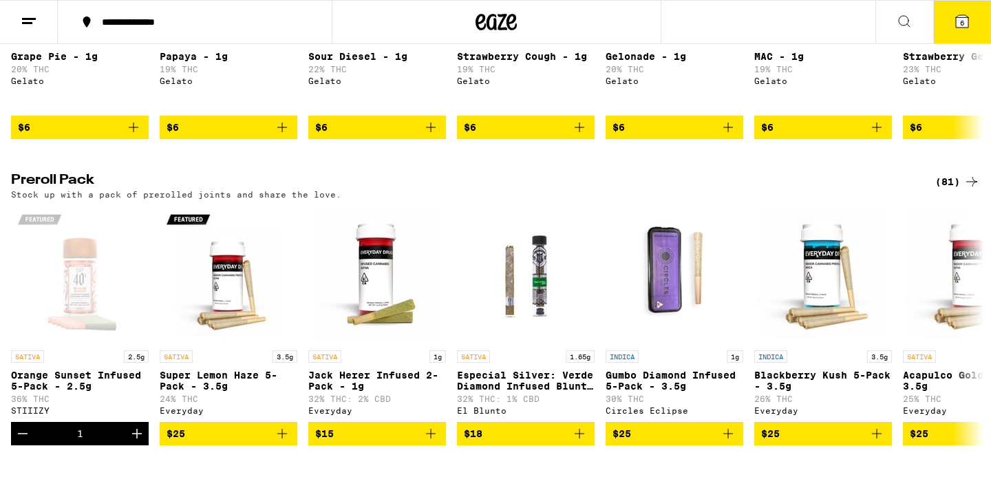
click at [955, 190] on div "(81)" at bounding box center [958, 181] width 45 height 17
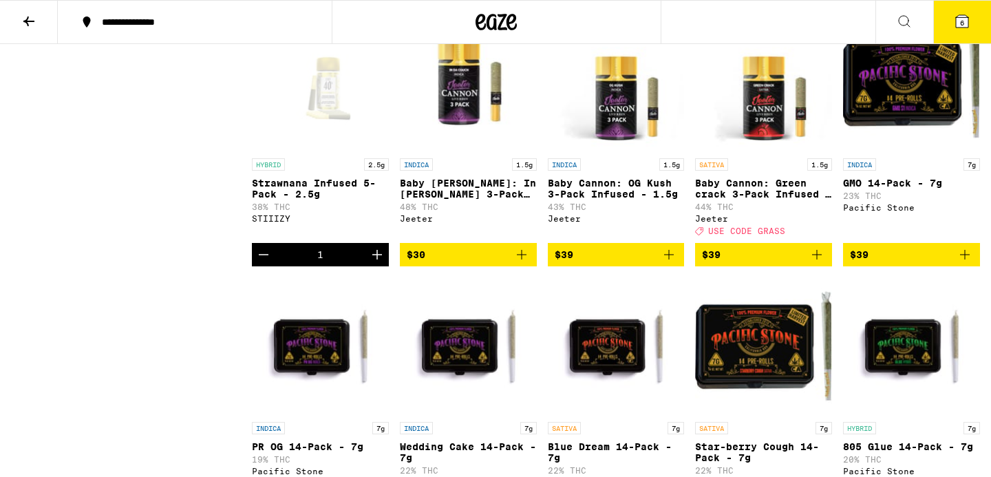
scroll to position [1952, 0]
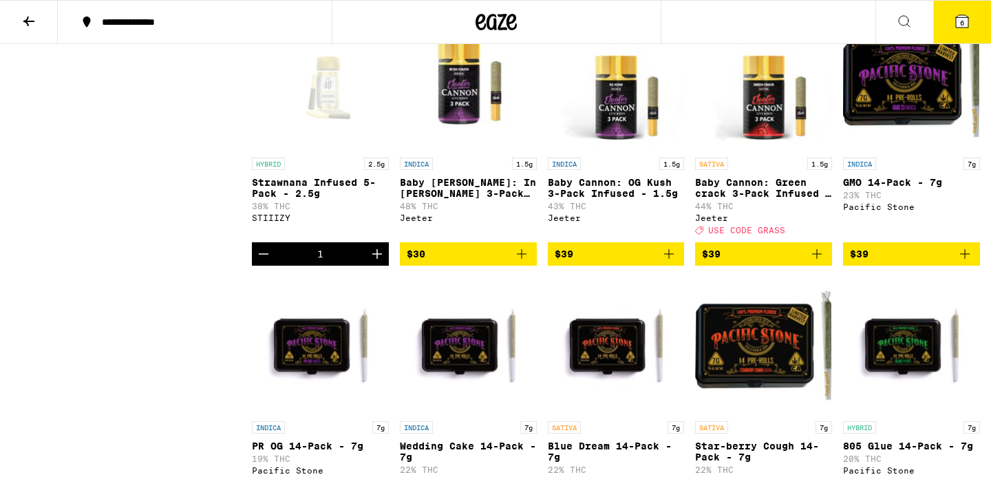
click at [258, 262] on icon "Decrement" at bounding box center [263, 254] width 17 height 17
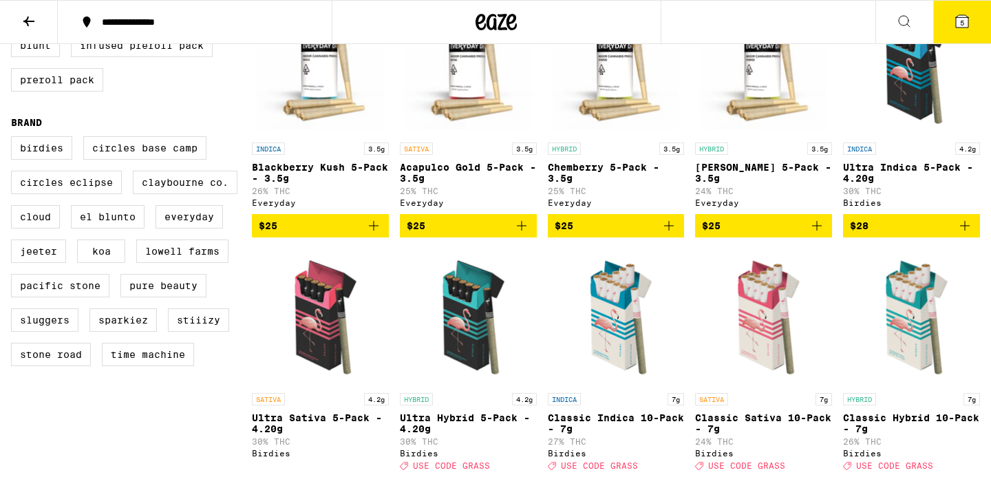
scroll to position [461, 0]
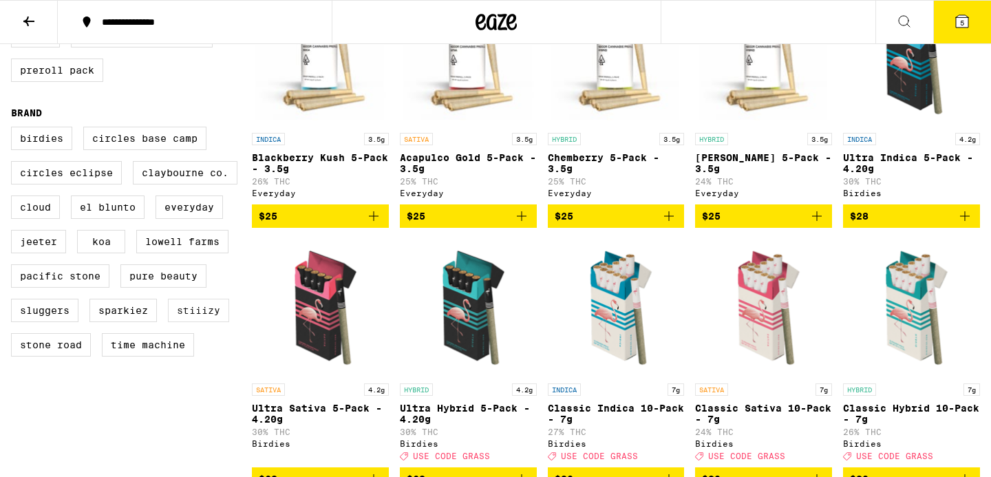
click at [200, 322] on label "STIIIZY" at bounding box center [198, 310] width 61 height 23
click at [14, 129] on input "STIIIZY" at bounding box center [14, 129] width 1 height 1
checkbox input "true"
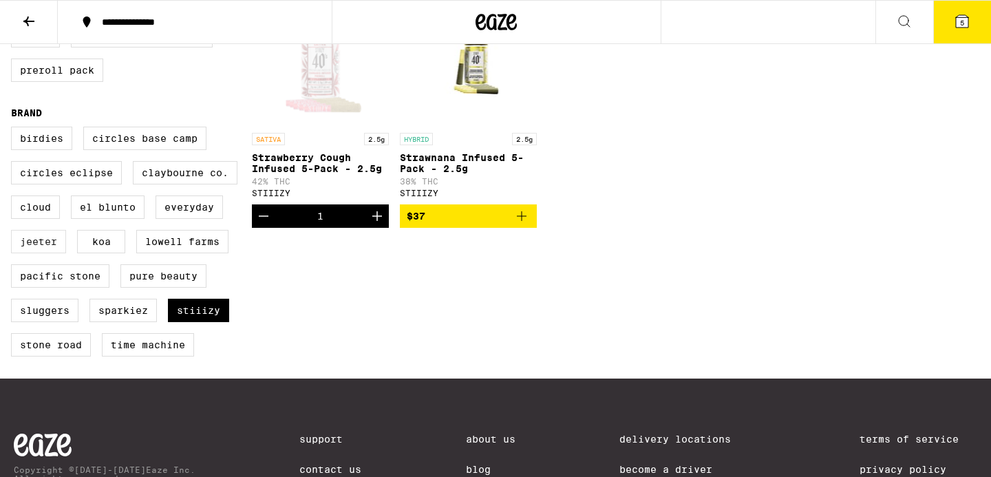
click at [43, 253] on label "Jeeter" at bounding box center [38, 241] width 55 height 23
click at [14, 129] on input "Jeeter" at bounding box center [14, 129] width 1 height 1
checkbox input "true"
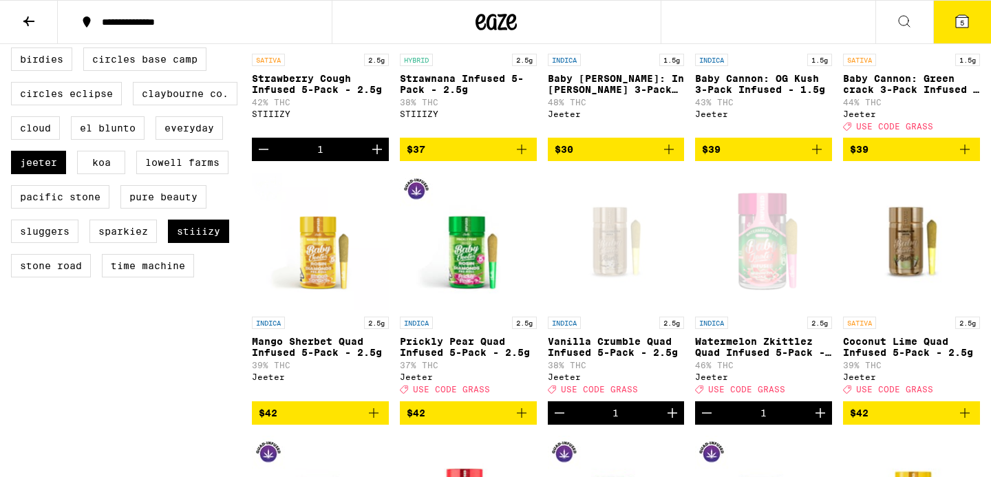
scroll to position [542, 0]
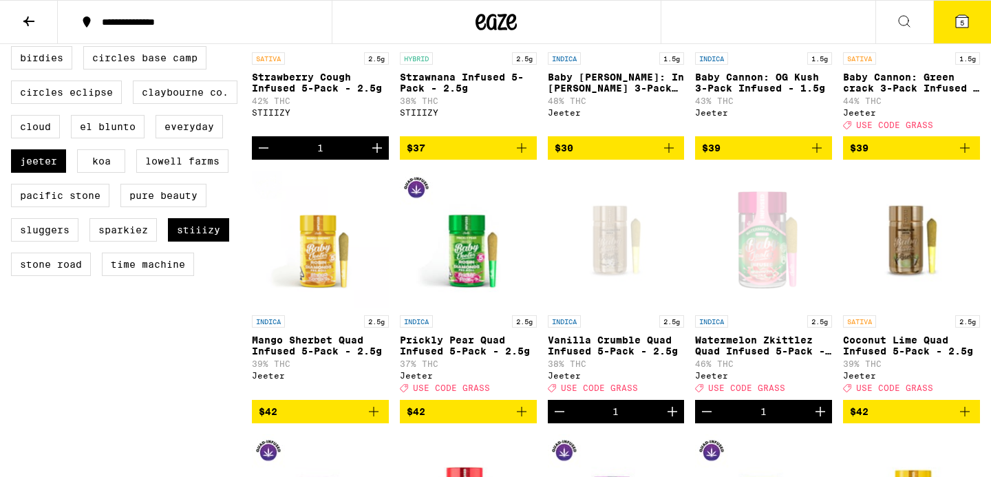
click at [710, 420] on icon "Decrement" at bounding box center [707, 411] width 17 height 17
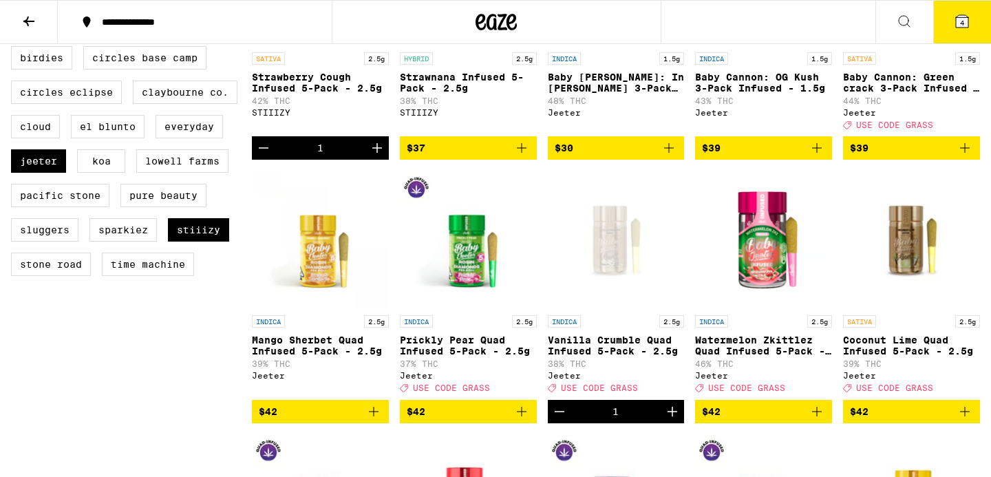
click at [817, 420] on icon "Add to bag" at bounding box center [817, 411] width 17 height 17
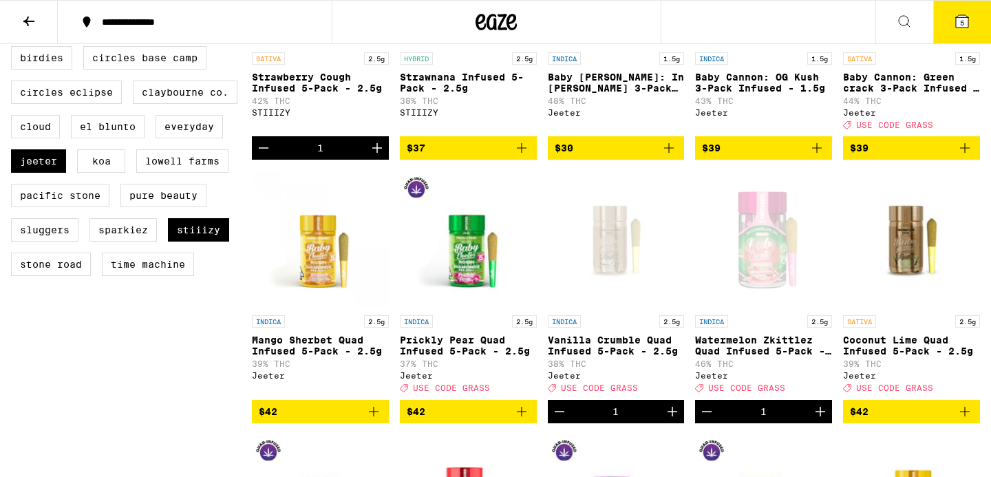
click at [558, 420] on icon "Decrement" at bounding box center [559, 411] width 17 height 17
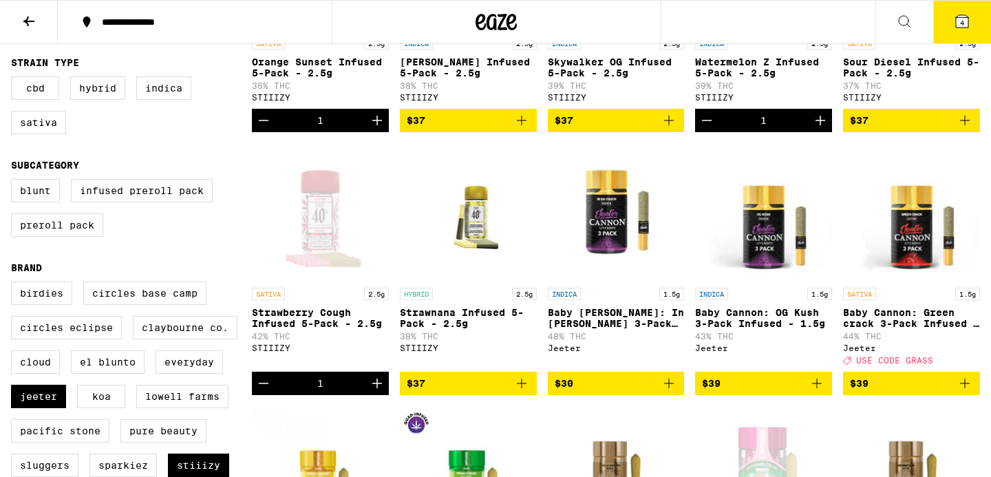
scroll to position [0, 0]
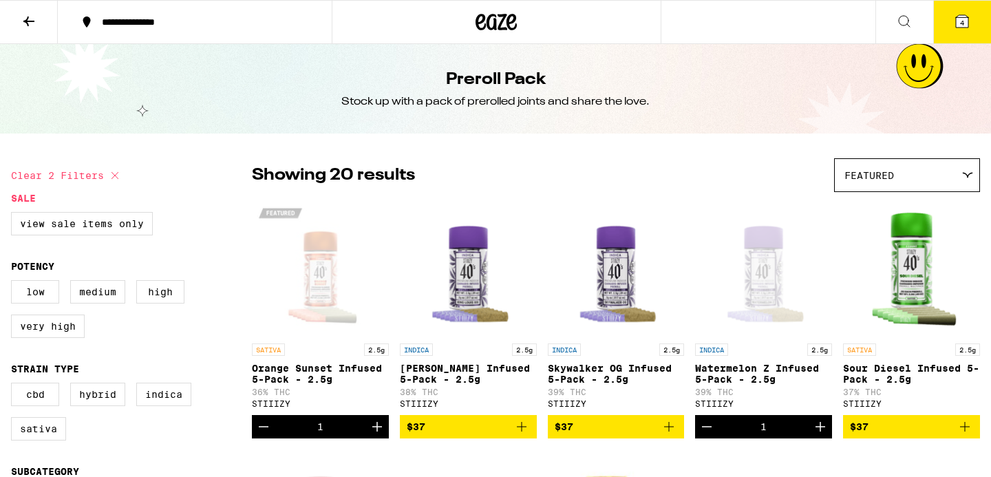
click at [476, 25] on icon at bounding box center [496, 22] width 41 height 25
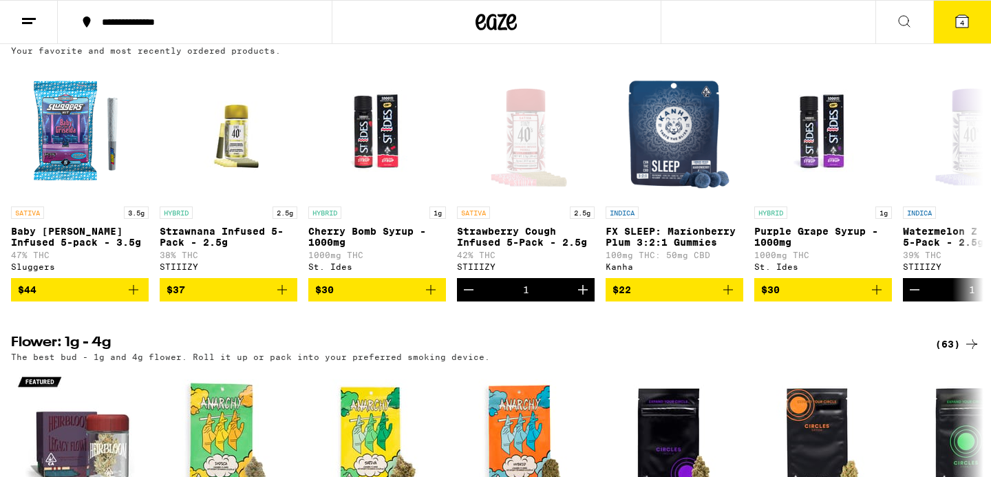
scroll to position [1117, 0]
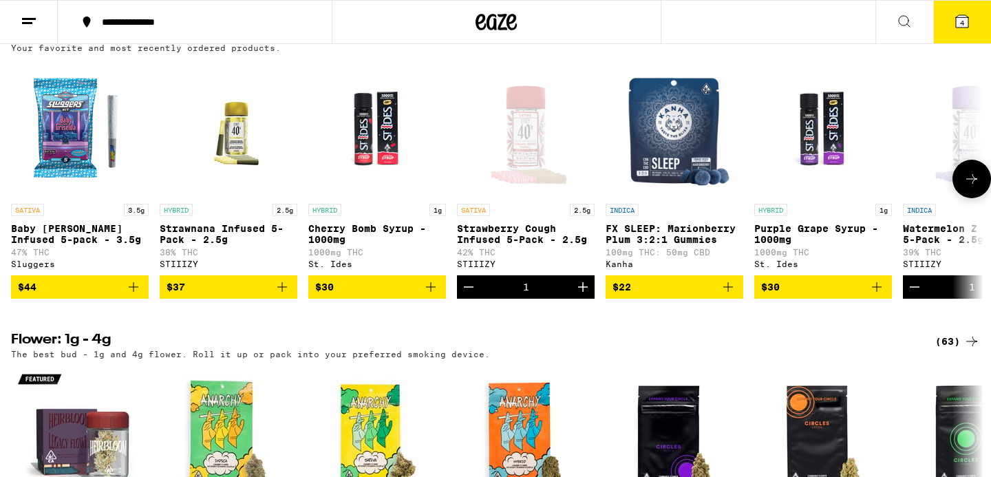
click at [877, 292] on icon "Add to bag" at bounding box center [877, 287] width 10 height 10
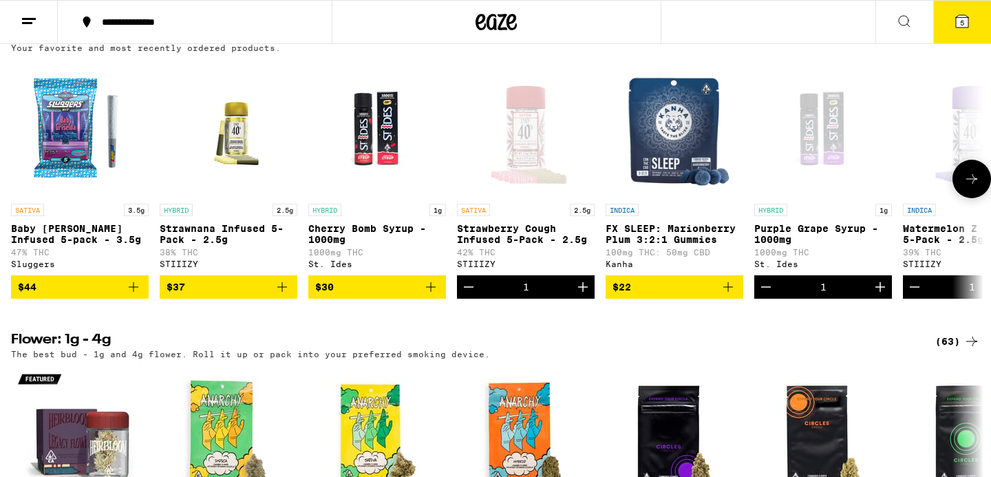
click at [877, 295] on icon "Increment" at bounding box center [880, 287] width 17 height 17
click at [958, 22] on icon at bounding box center [962, 21] width 12 height 12
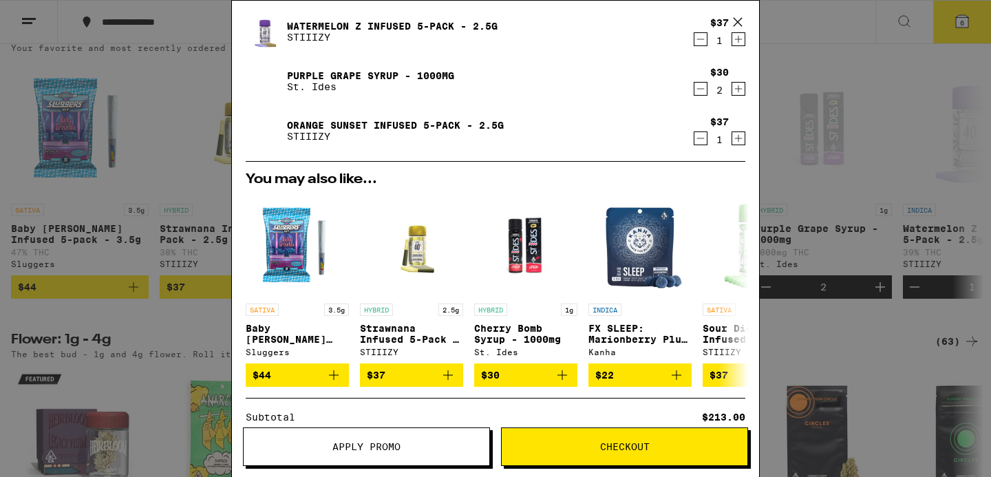
scroll to position [312, 0]
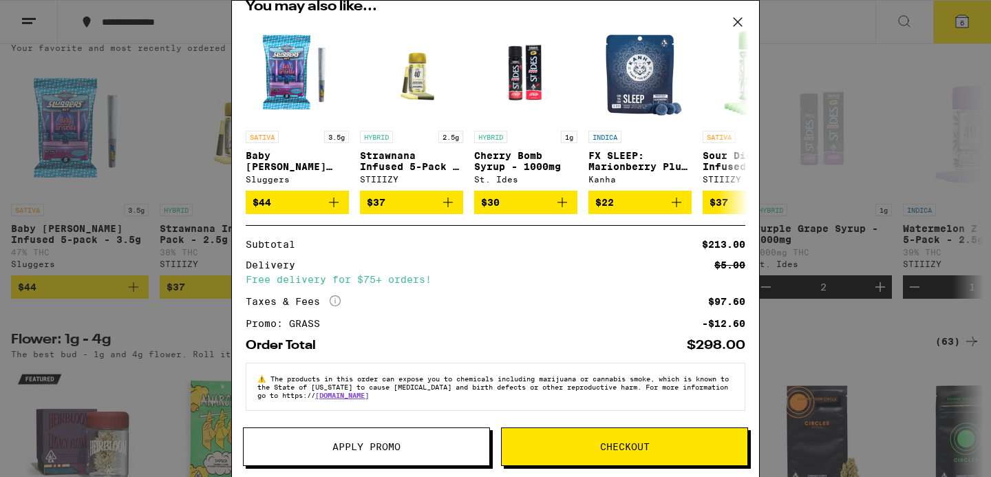
click at [577, 446] on span "Checkout" at bounding box center [625, 447] width 246 height 10
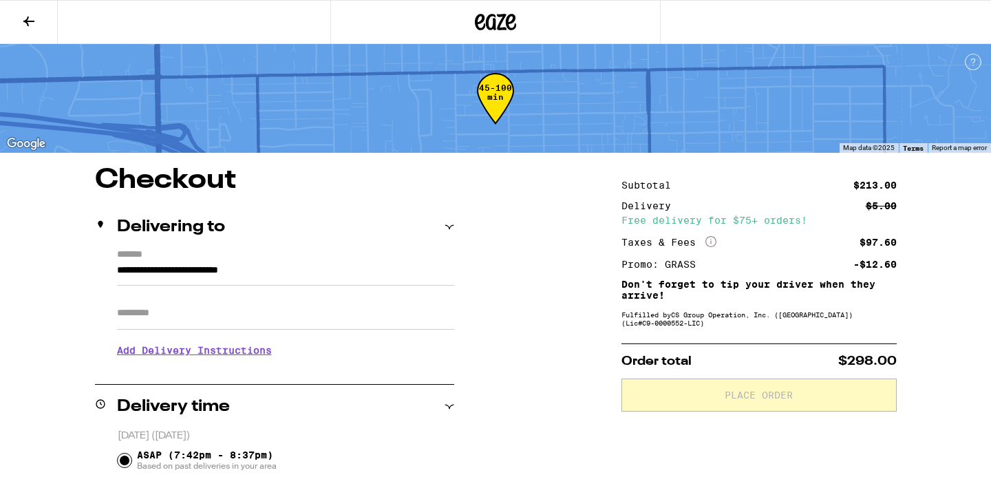
click at [331, 319] on input "Apt/Suite" at bounding box center [285, 313] width 337 height 33
type input "*****"
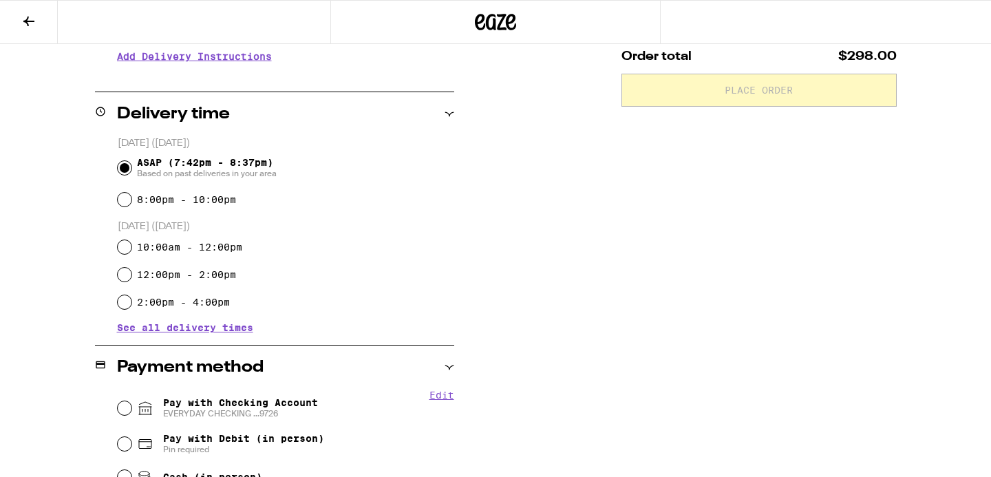
scroll to position [357, 0]
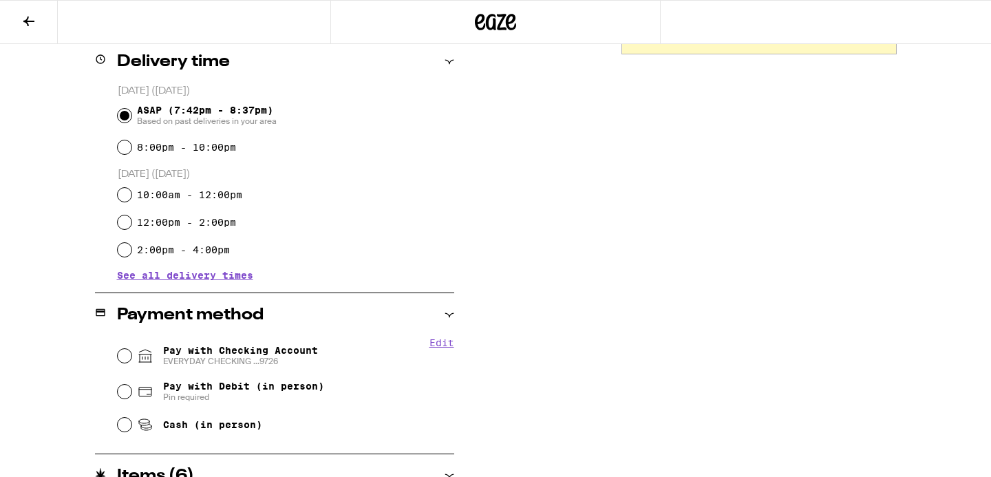
click at [218, 341] on div "Pay with Checking Account EVERYDAY CHECKING ...9726" at bounding box center [286, 356] width 337 height 36
click at [209, 357] on span "Pay with Checking Account EVERYDAY CHECKING ...9726" at bounding box center [240, 356] width 155 height 22
click at [131, 357] on input "Pay with Checking Account EVERYDAY CHECKING ...9726" at bounding box center [125, 356] width 14 height 14
radio input "true"
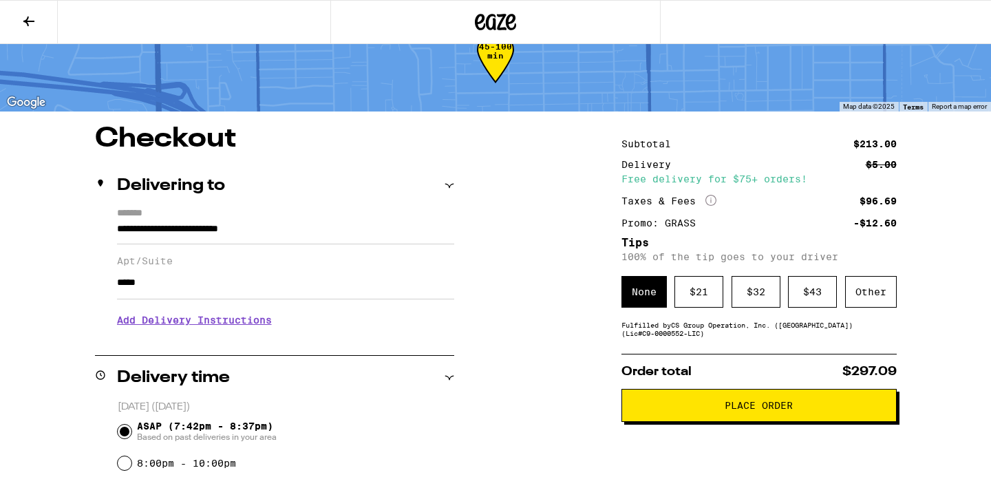
scroll to position [39, 0]
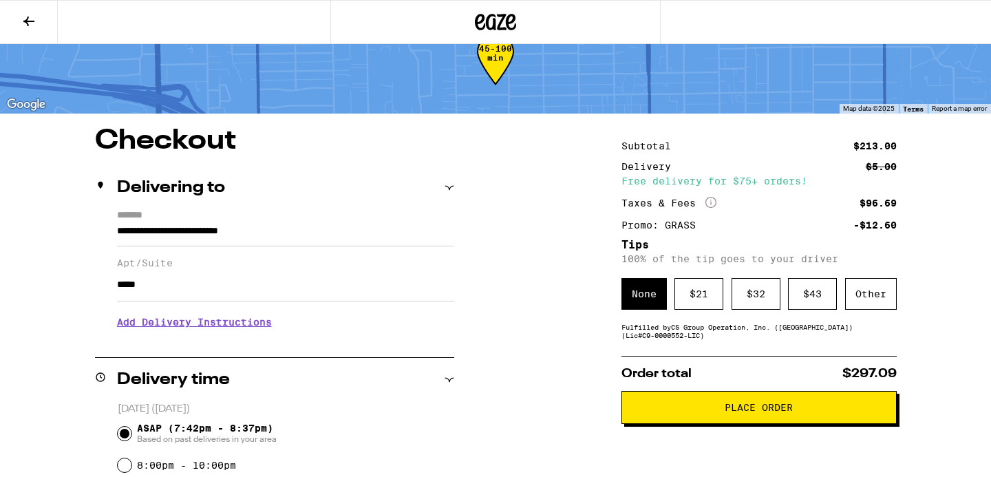
click at [701, 292] on div "$ 21" at bounding box center [699, 294] width 49 height 32
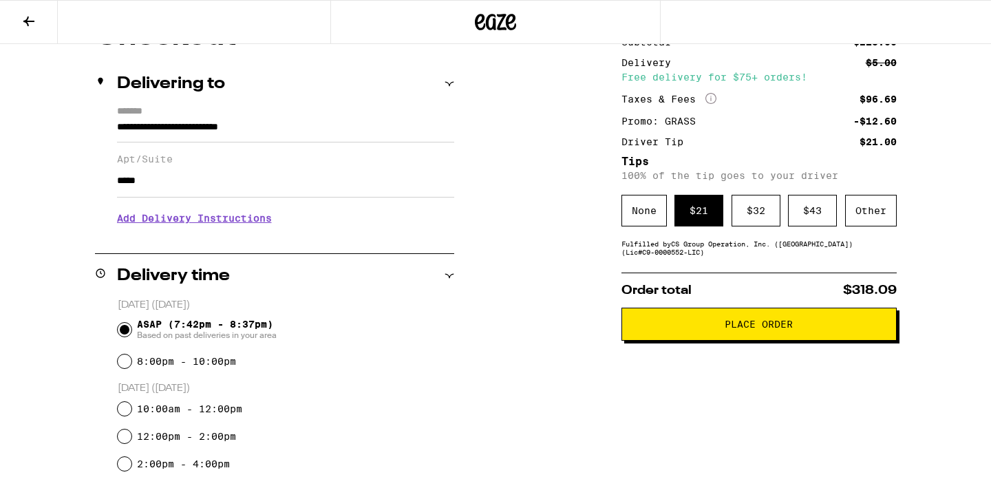
scroll to position [169, 0]
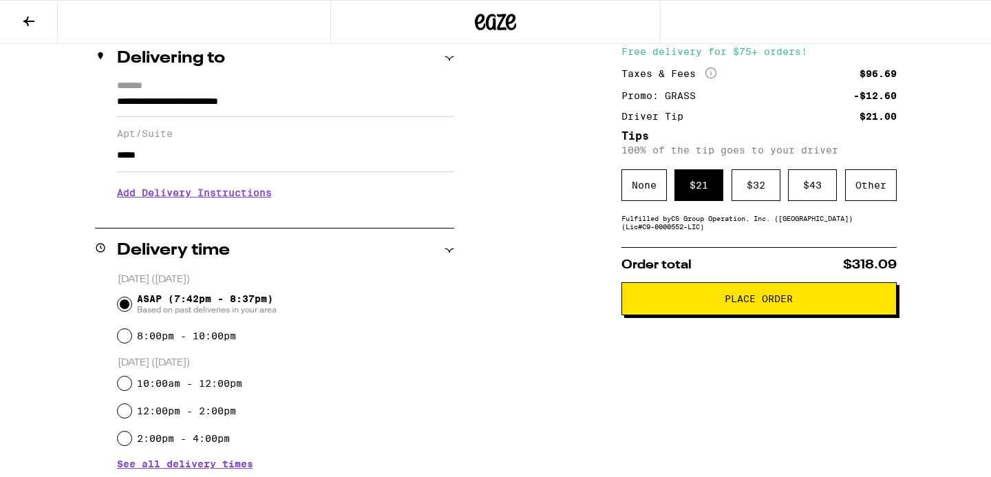
click at [695, 304] on span "Place Order" at bounding box center [759, 299] width 252 height 10
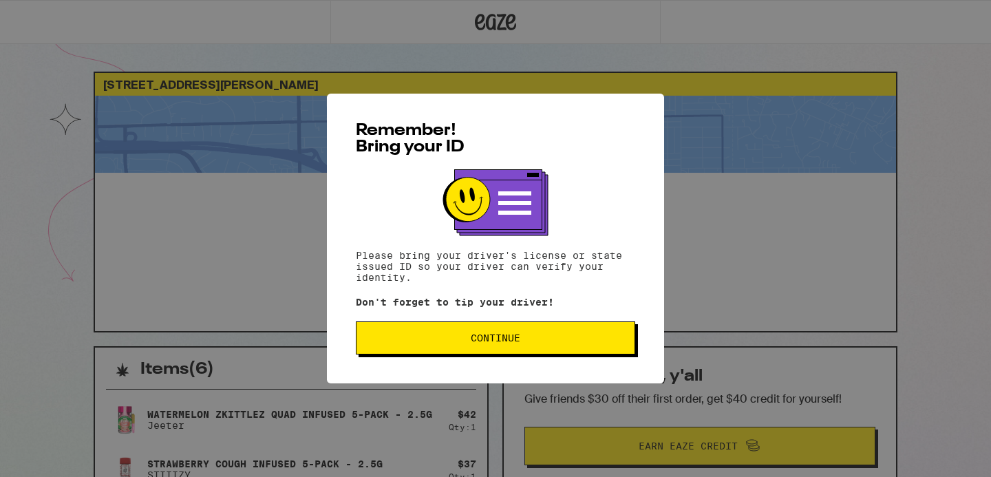
click at [577, 352] on button "Continue" at bounding box center [495, 337] width 279 height 33
